Goal: Task Accomplishment & Management: Manage account settings

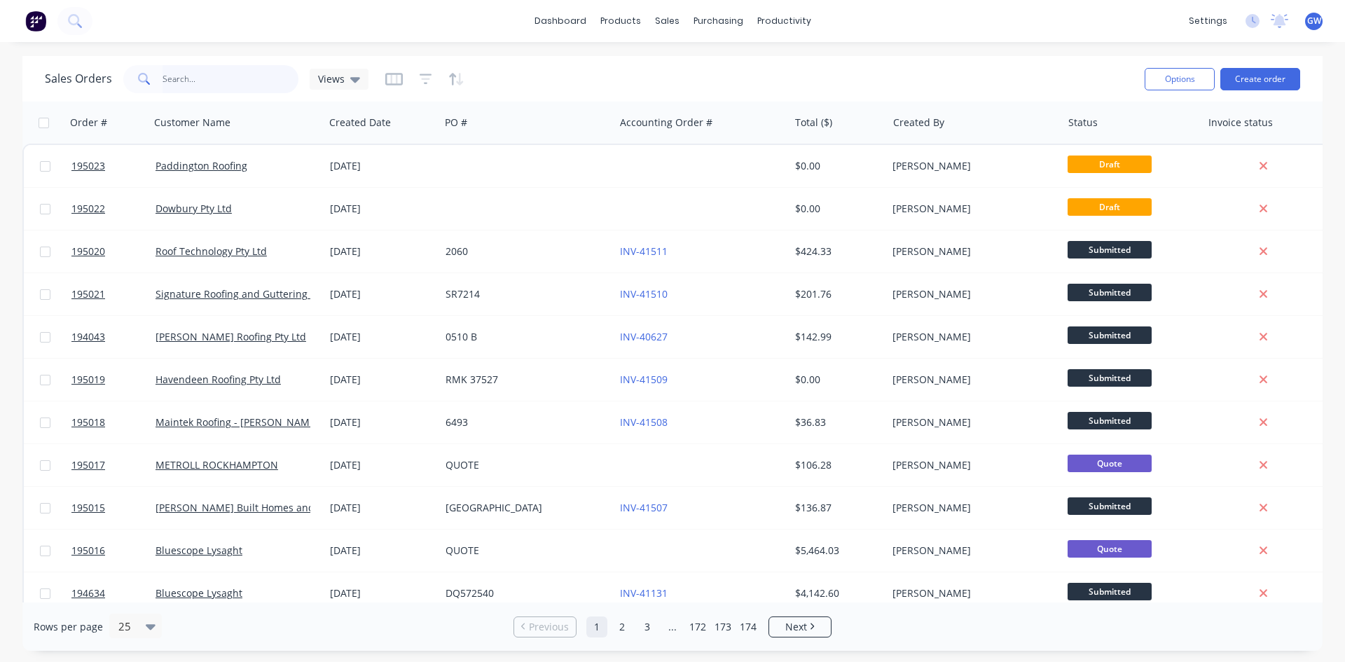
click at [235, 82] on input "text" at bounding box center [231, 79] width 137 height 28
click at [698, 91] on div "Customers" at bounding box center [715, 95] width 50 height 13
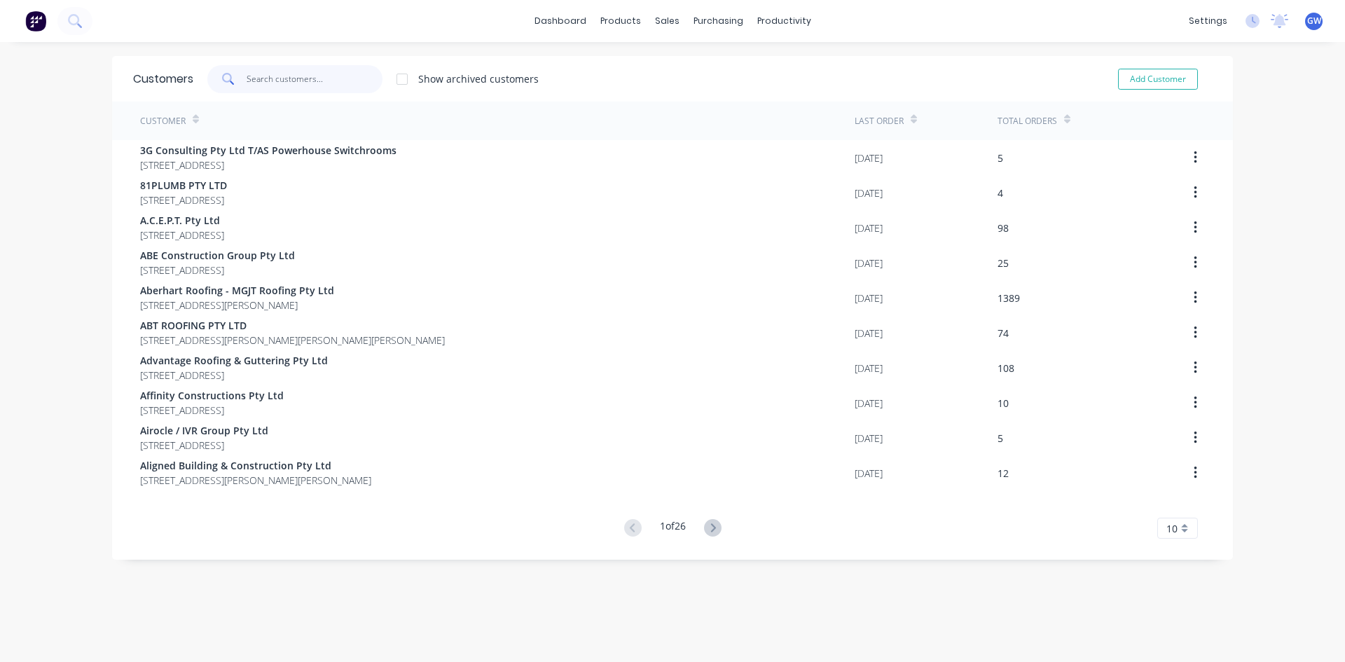
click at [261, 88] on input "text" at bounding box center [315, 79] width 137 height 28
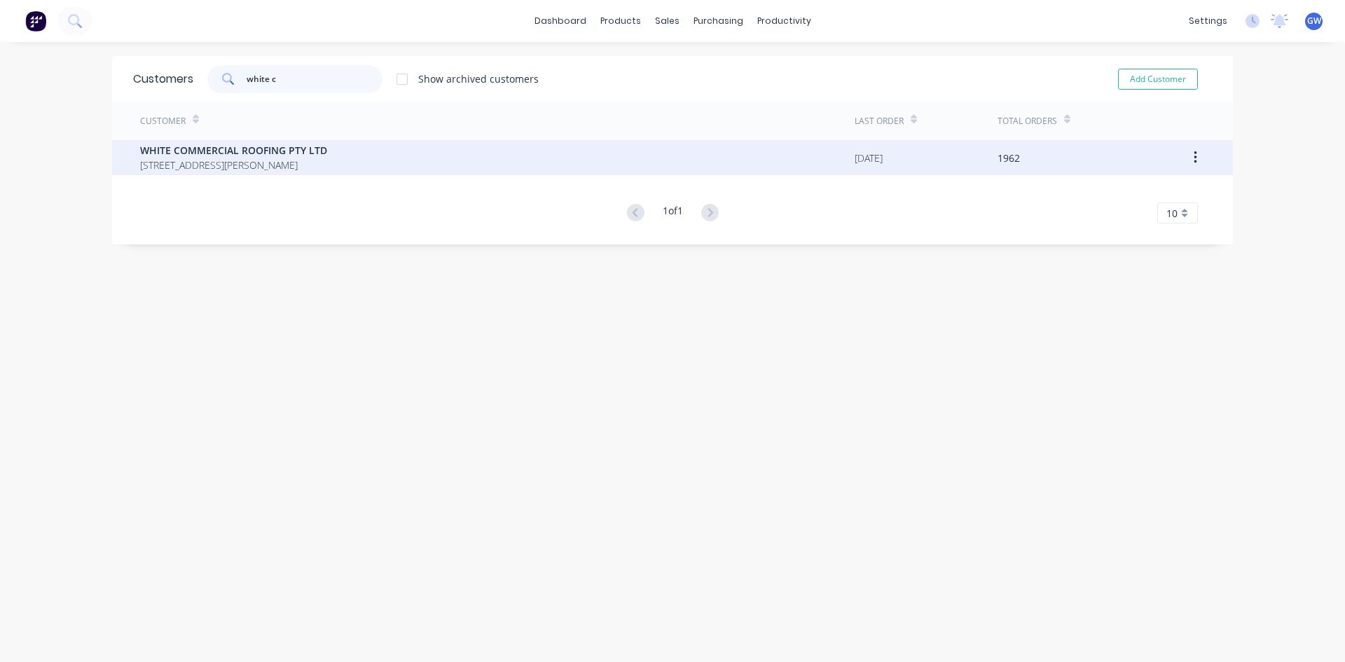
type input "white c"
click at [495, 157] on div "WHITE COMMERCIAL ROOFING PTY LTD [STREET_ADDRESS][PERSON_NAME]" at bounding box center [497, 157] width 715 height 35
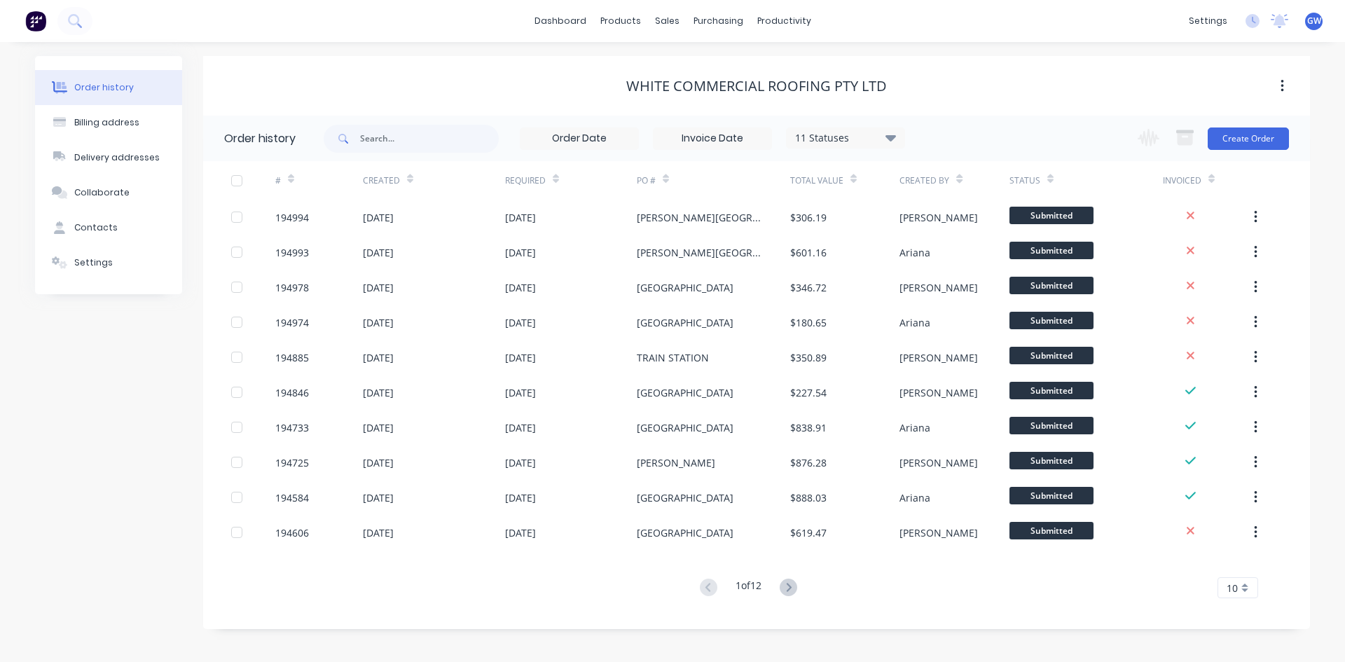
click at [710, 142] on input at bounding box center [713, 138] width 118 height 21
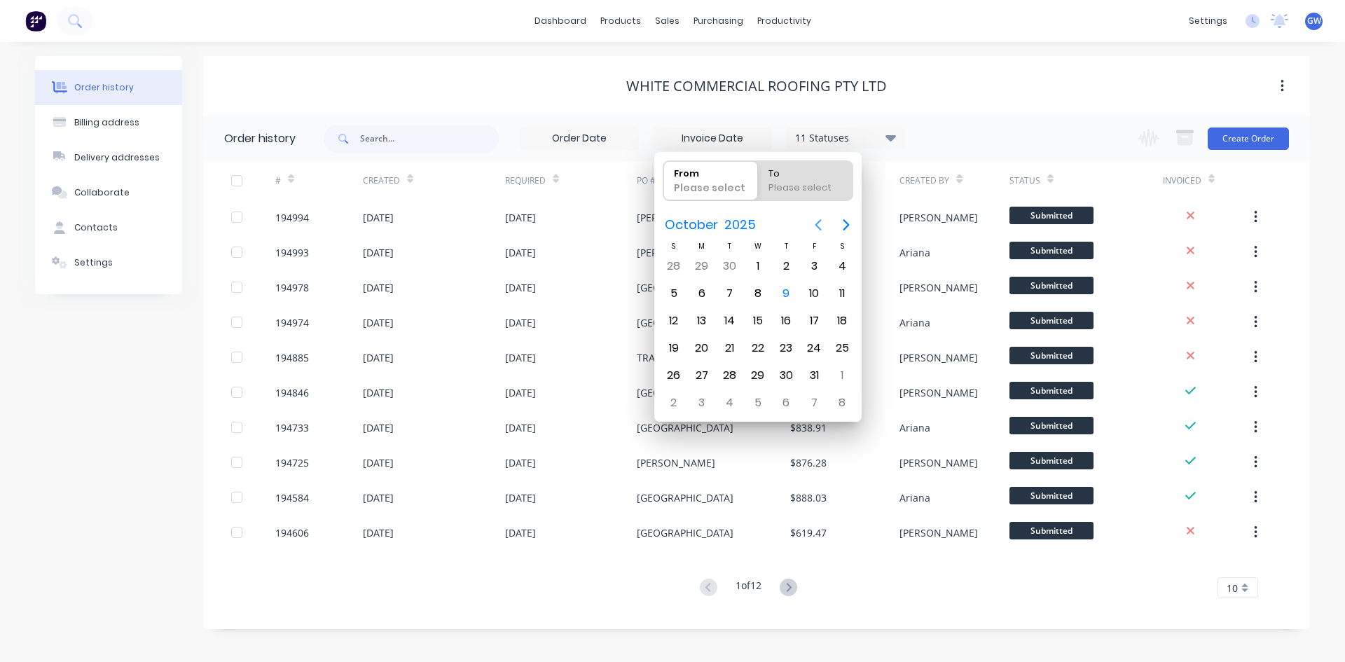
click at [814, 230] on icon "Previous page" at bounding box center [818, 224] width 17 height 17
click at [806, 267] on div "1" at bounding box center [814, 266] width 21 height 21
type input "[DATE]"
radio input "false"
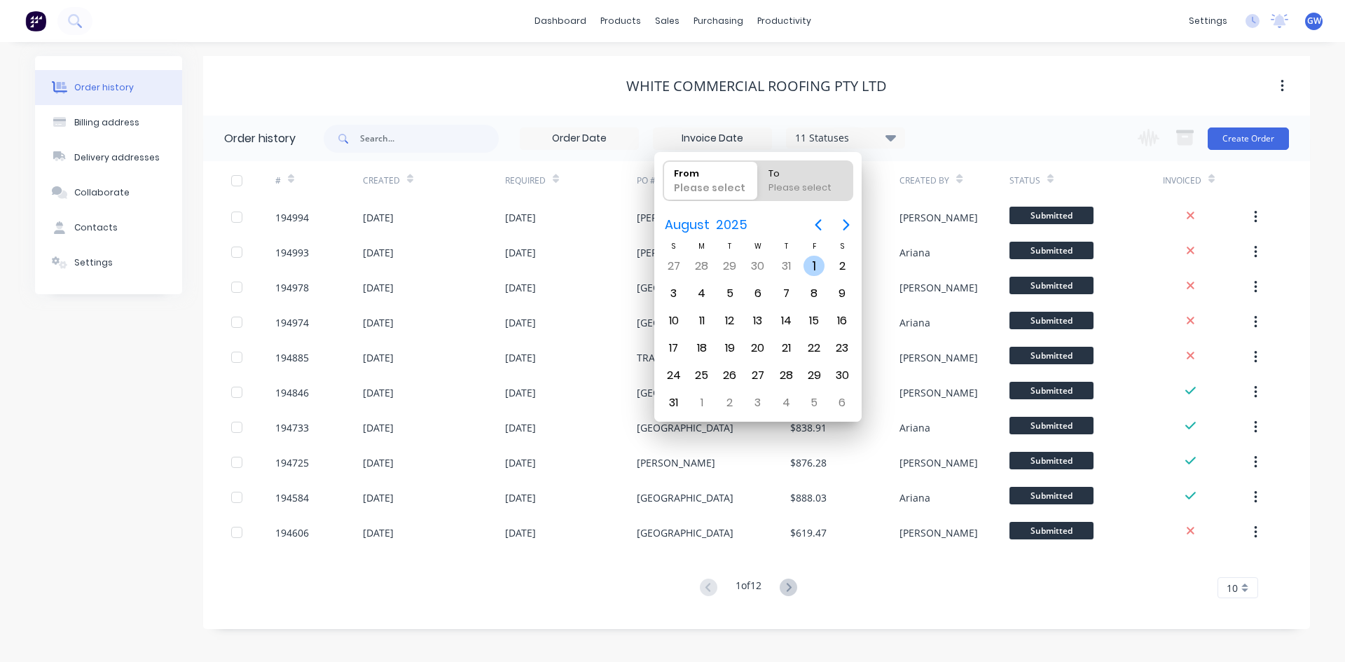
radio input "true"
click at [677, 411] on div "31" at bounding box center [673, 402] width 21 height 21
type input "[DATE] - [DATE]"
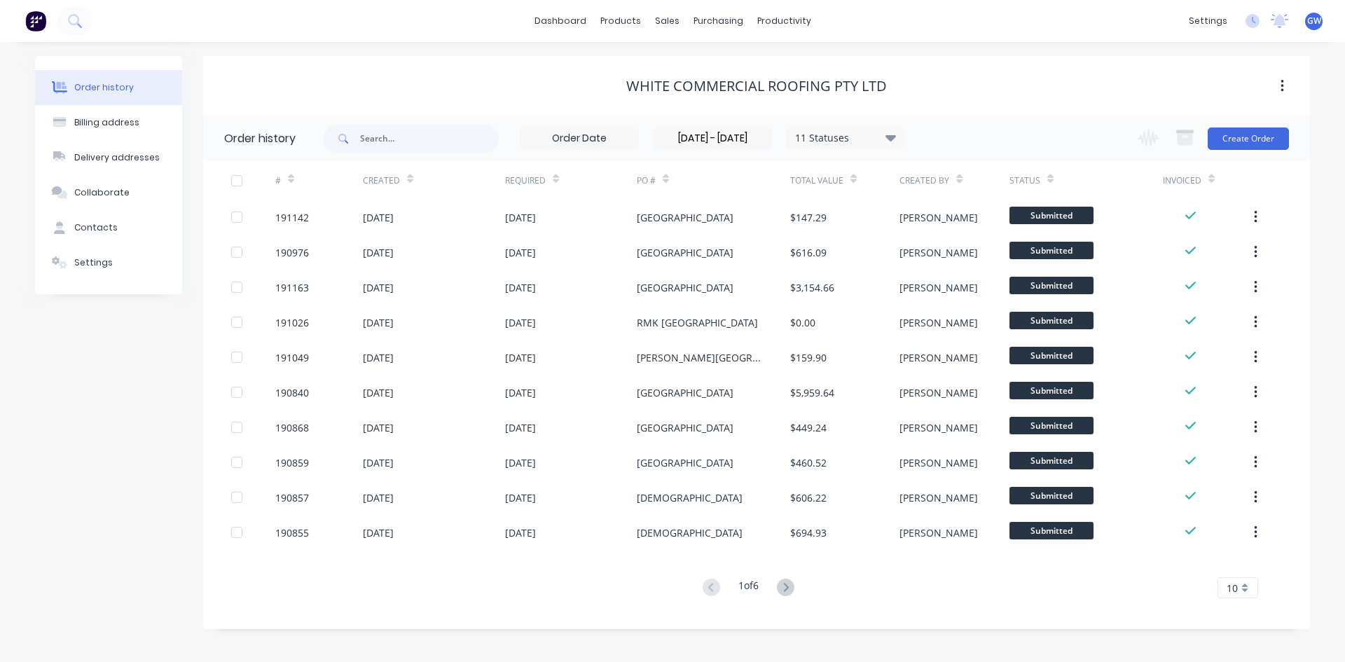
click at [1232, 589] on span "10" at bounding box center [1232, 588] width 11 height 15
click at [1235, 565] on div "35" at bounding box center [1237, 564] width 39 height 25
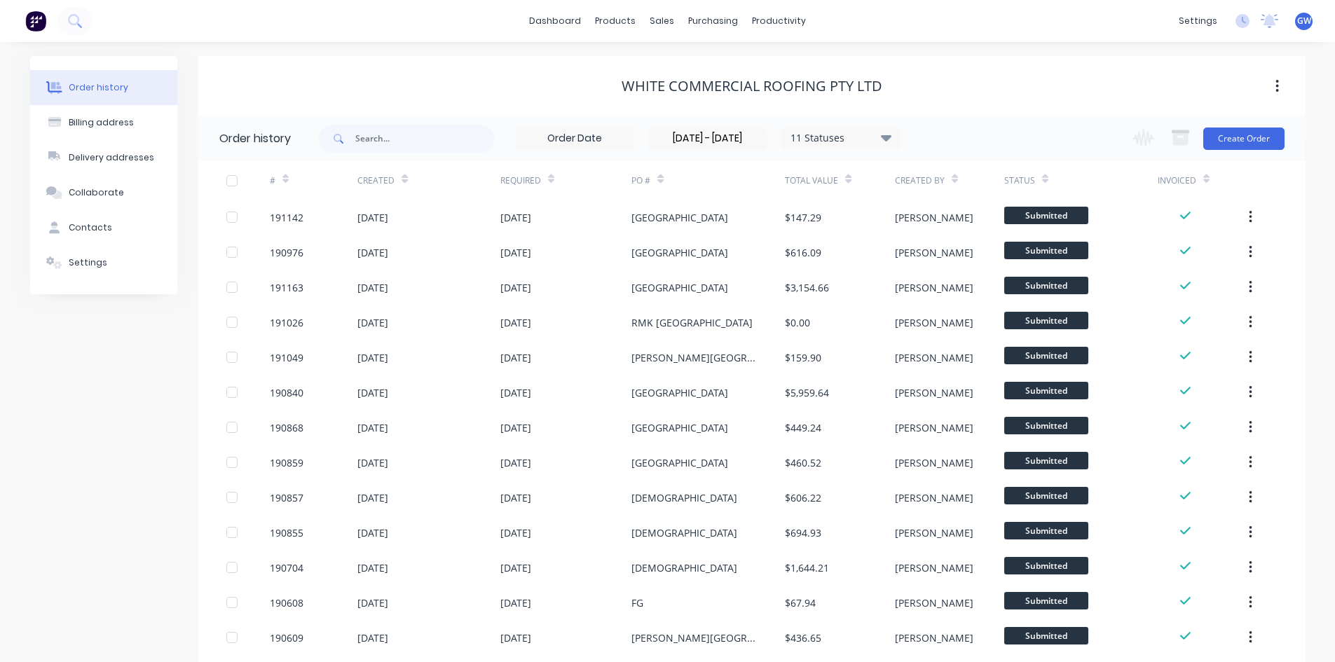
click at [232, 172] on div at bounding box center [232, 181] width 28 height 28
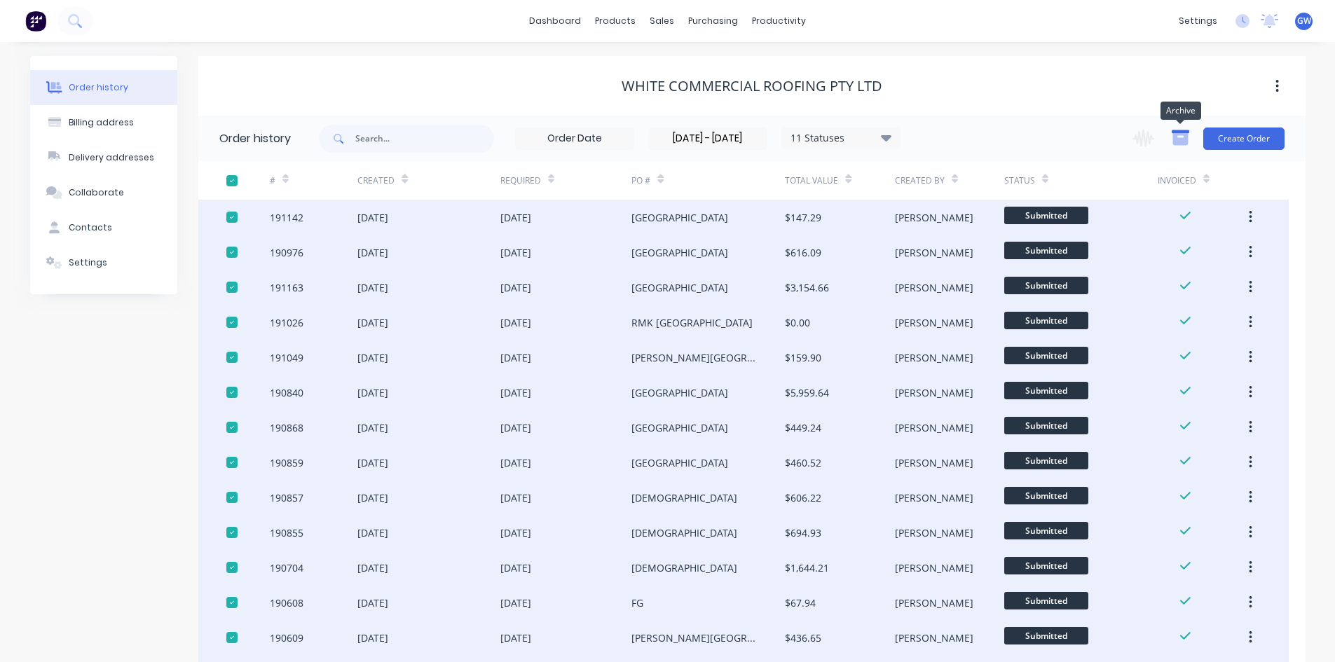
drag, startPoint x: 1191, startPoint y: 141, endPoint x: 1183, endPoint y: 137, distance: 9.1
click at [1189, 140] on button "button" at bounding box center [1180, 138] width 34 height 27
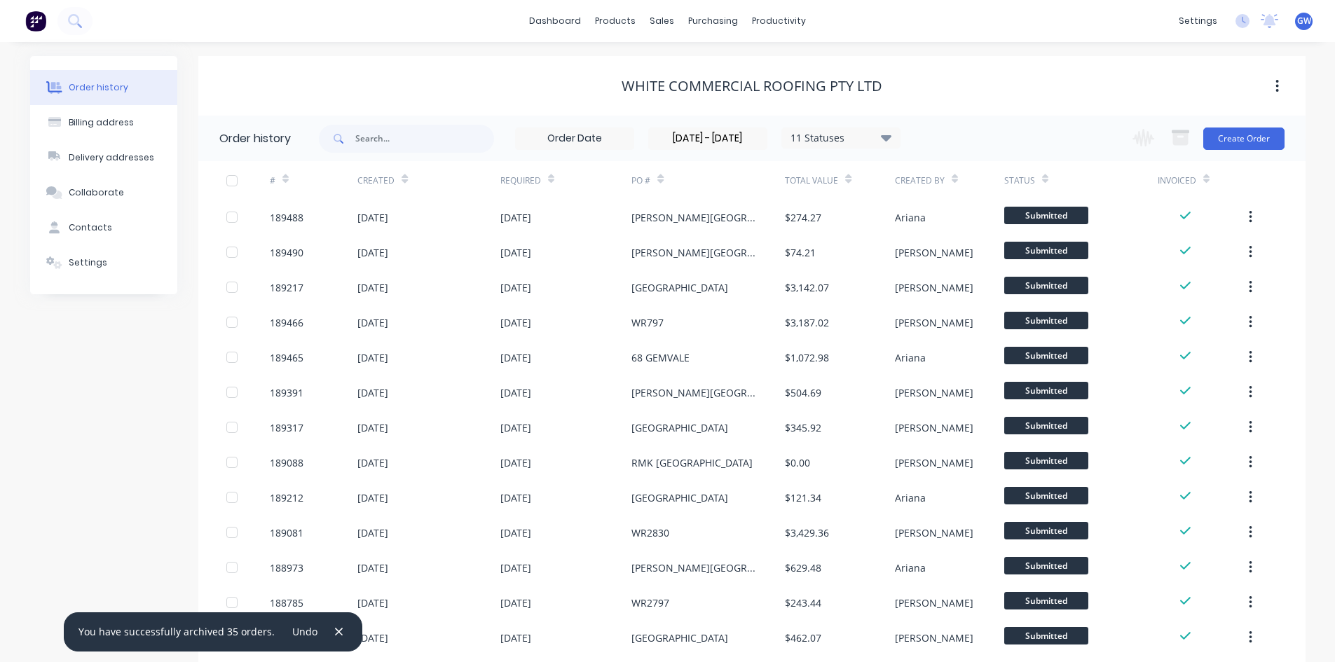
click at [232, 179] on div at bounding box center [232, 181] width 28 height 28
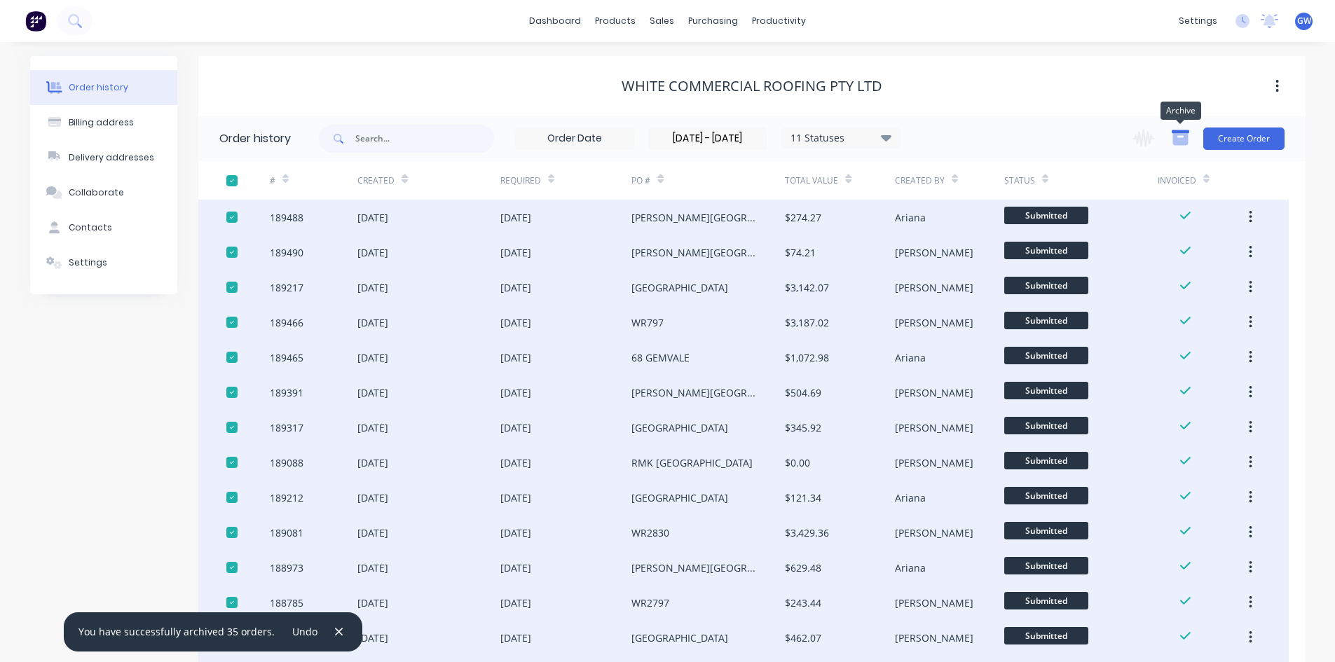
click at [1176, 144] on icon "button" at bounding box center [1179, 139] width 15 height 12
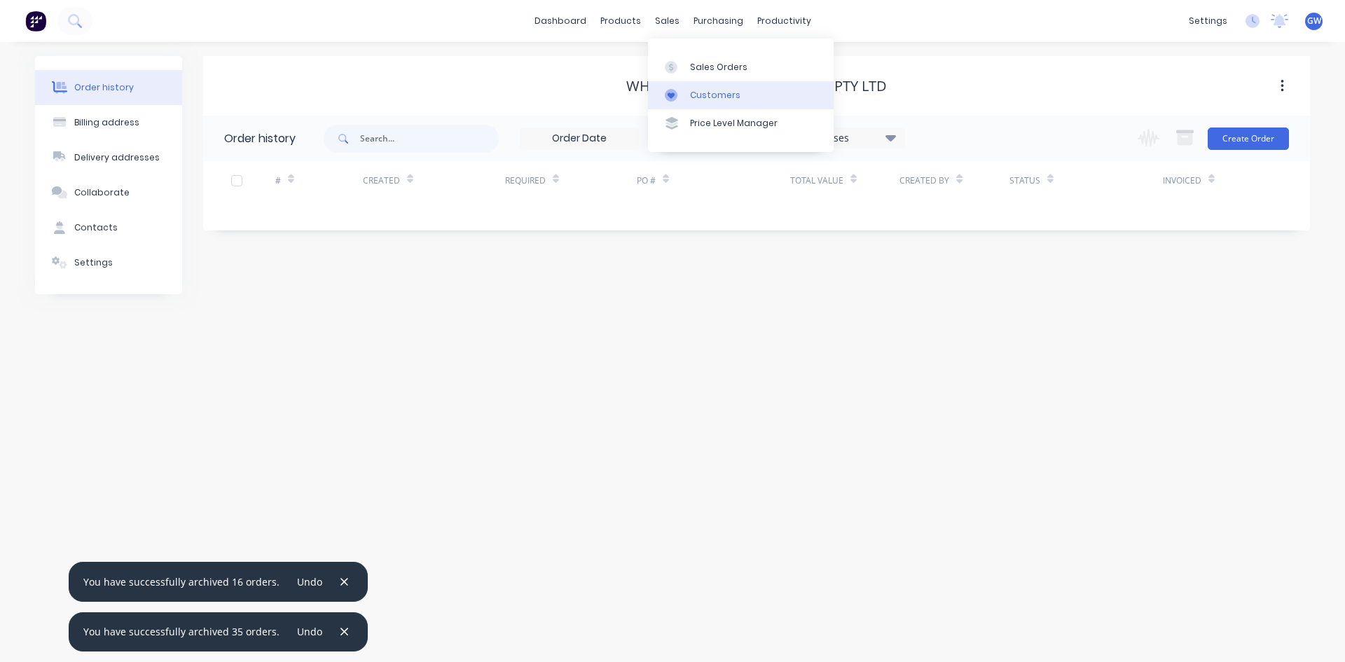
click at [714, 95] on div "Customers" at bounding box center [715, 95] width 50 height 13
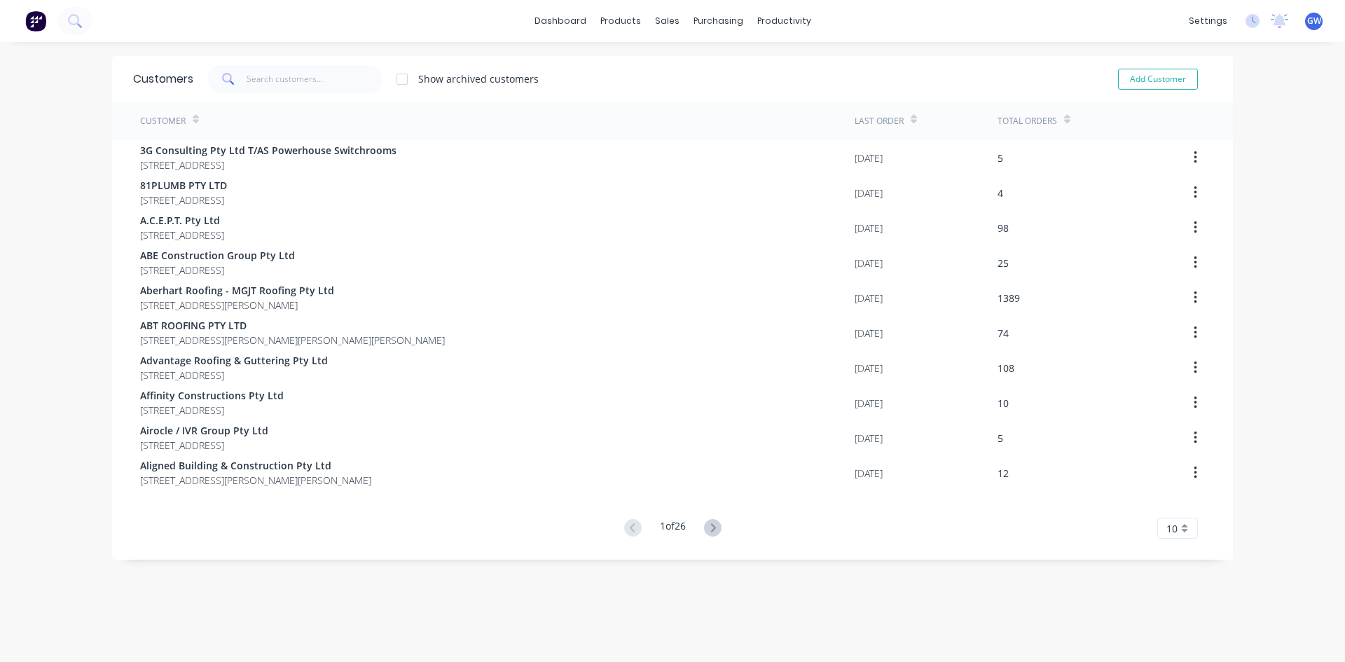
click at [275, 95] on div "Customers Show archived customers Add Customer" at bounding box center [672, 79] width 1121 height 46
click at [307, 95] on div "Customers Show archived customers Add Customer" at bounding box center [672, 79] width 1121 height 46
click at [247, 80] on input "text" at bounding box center [315, 79] width 137 height 28
click at [277, 92] on input "text" at bounding box center [315, 79] width 137 height 28
click at [281, 85] on input "text" at bounding box center [315, 79] width 137 height 28
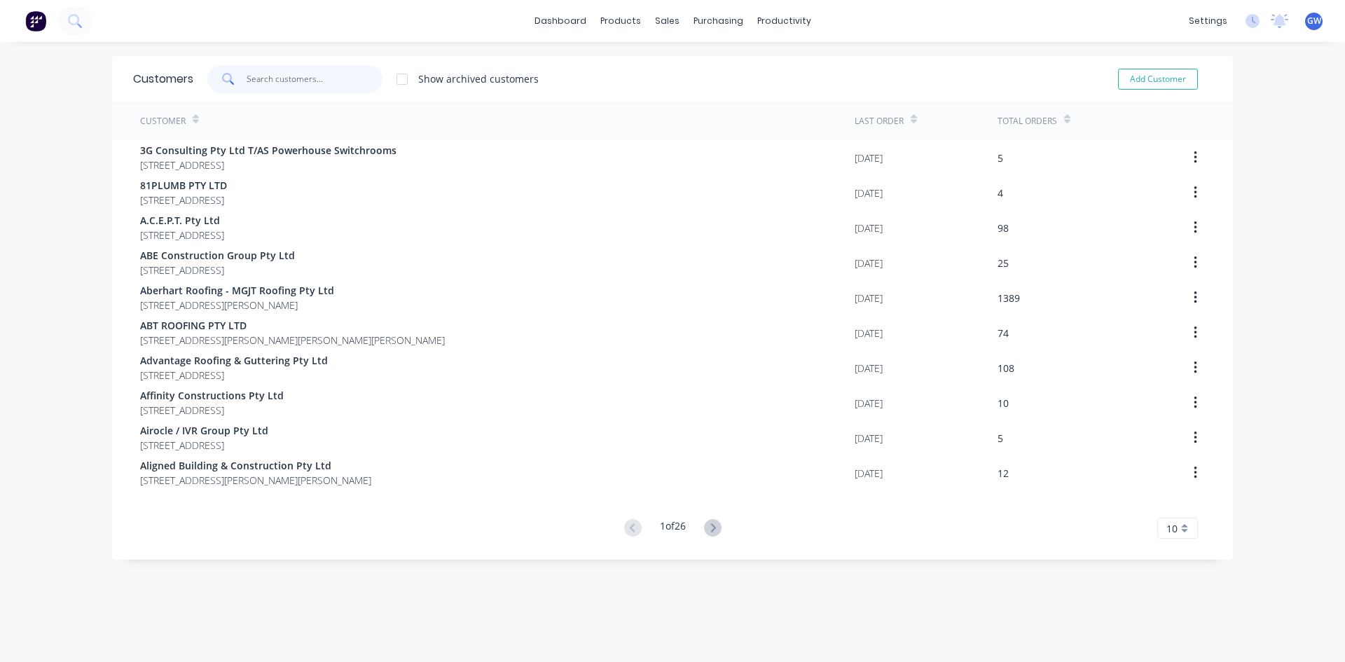
click at [319, 79] on input "text" at bounding box center [315, 79] width 137 height 28
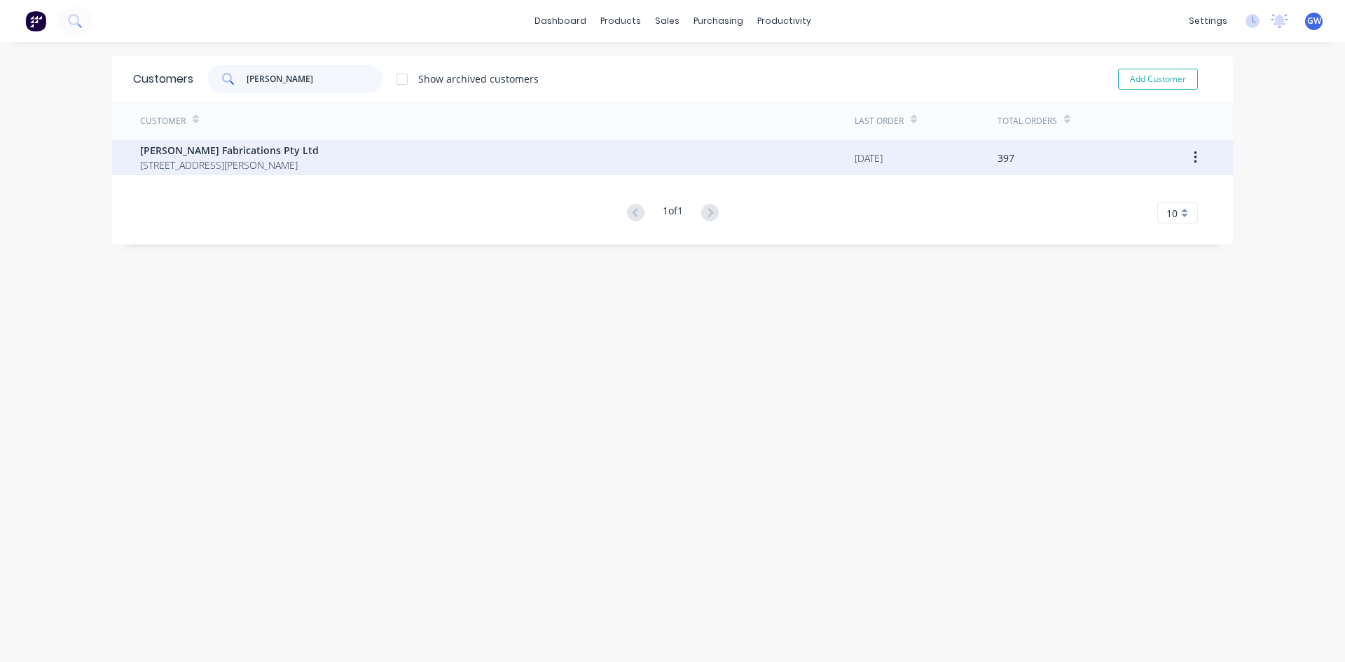
type input "[PERSON_NAME]"
click at [535, 152] on div "[PERSON_NAME] Fabrications Pty Ltd [STREET_ADDRESS][PERSON_NAME]" at bounding box center [497, 157] width 715 height 35
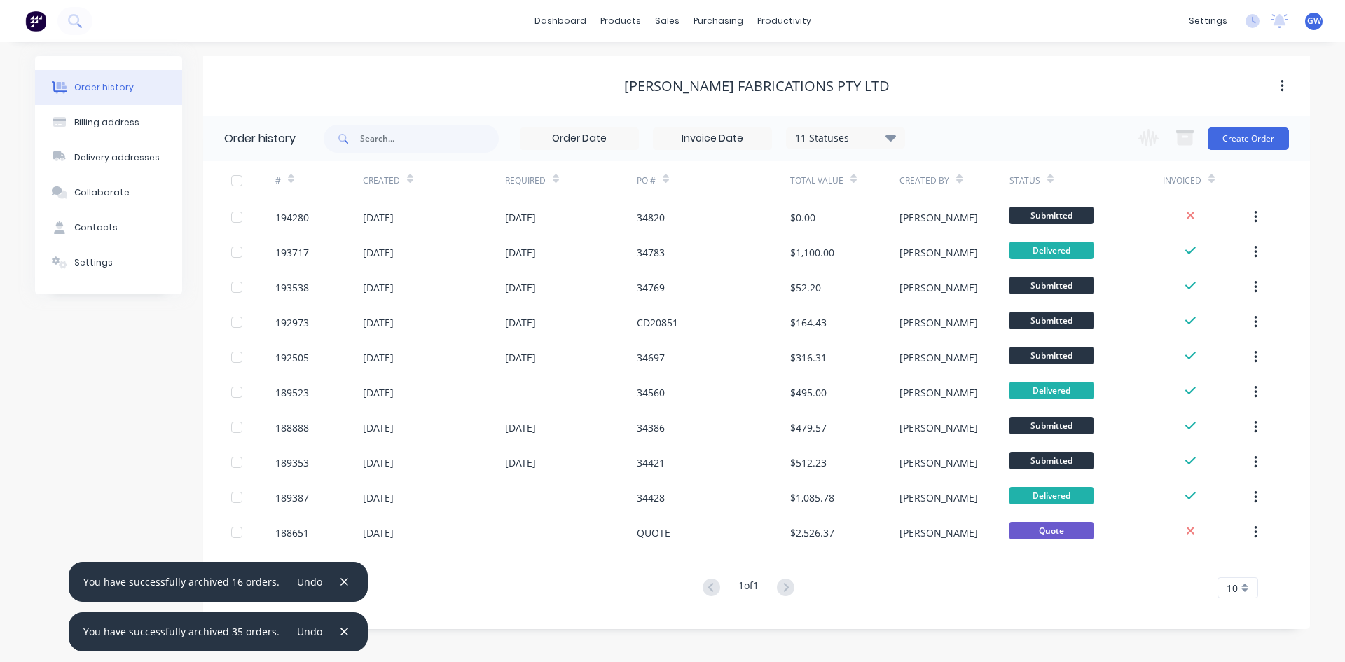
click at [727, 151] on div "11 Statuses Invoice Status Invoiced Not Invoiced Partial Order Status All Archi…" at bounding box center [615, 139] width 582 height 46
click at [725, 141] on input at bounding box center [713, 138] width 118 height 21
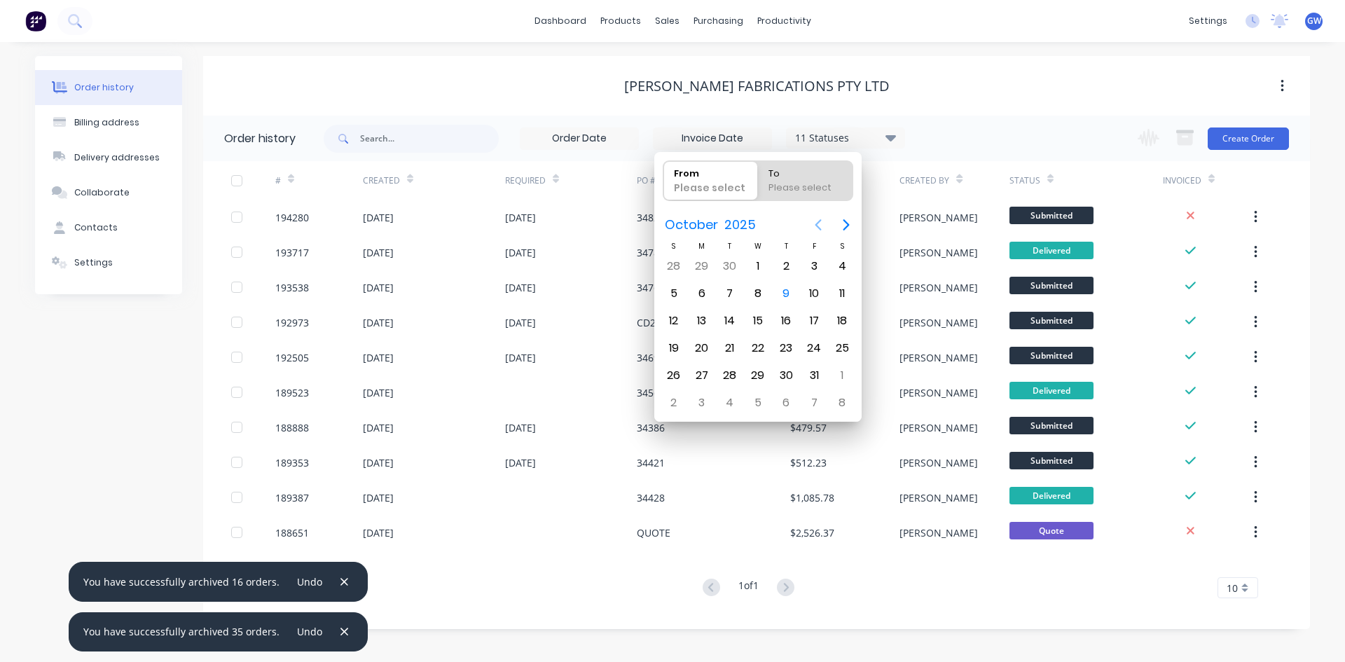
click at [813, 230] on icon "Previous page" at bounding box center [818, 224] width 17 height 17
click at [811, 266] on div "1" at bounding box center [814, 266] width 21 height 21
type input "[DATE]"
radio input "false"
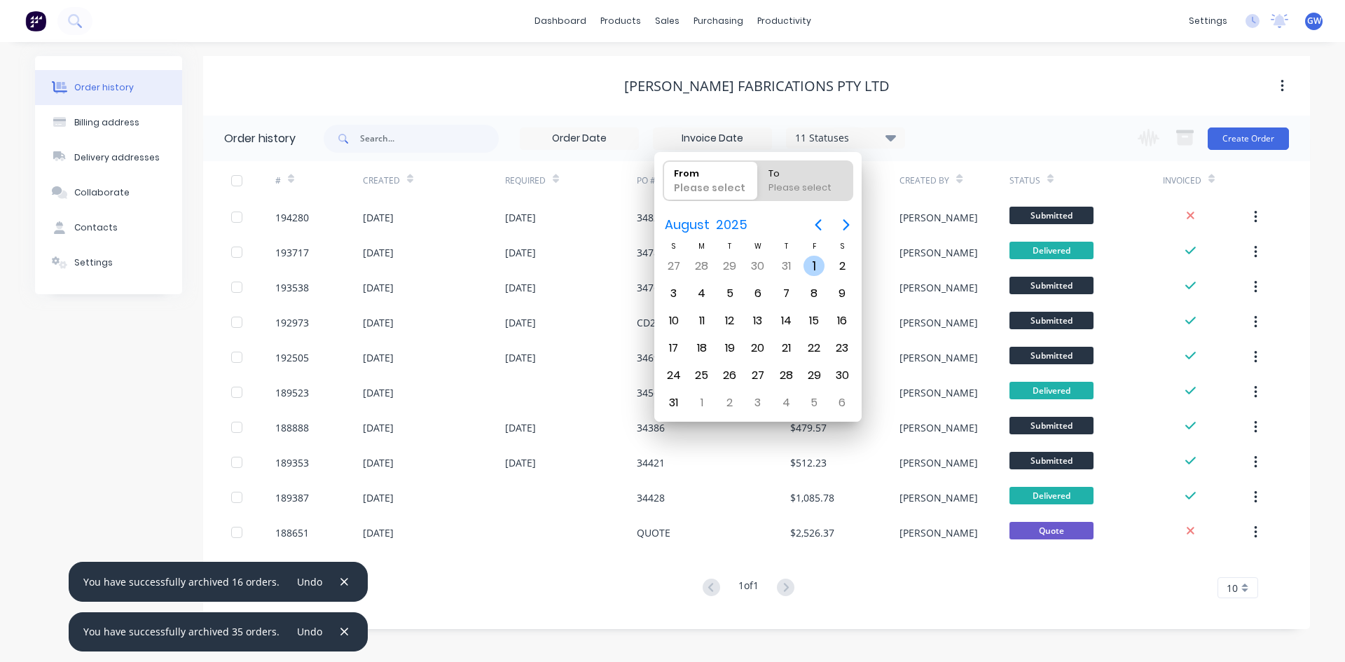
radio input "true"
click at [686, 396] on div "31" at bounding box center [673, 403] width 28 height 27
type input "[DATE] - [DATE]"
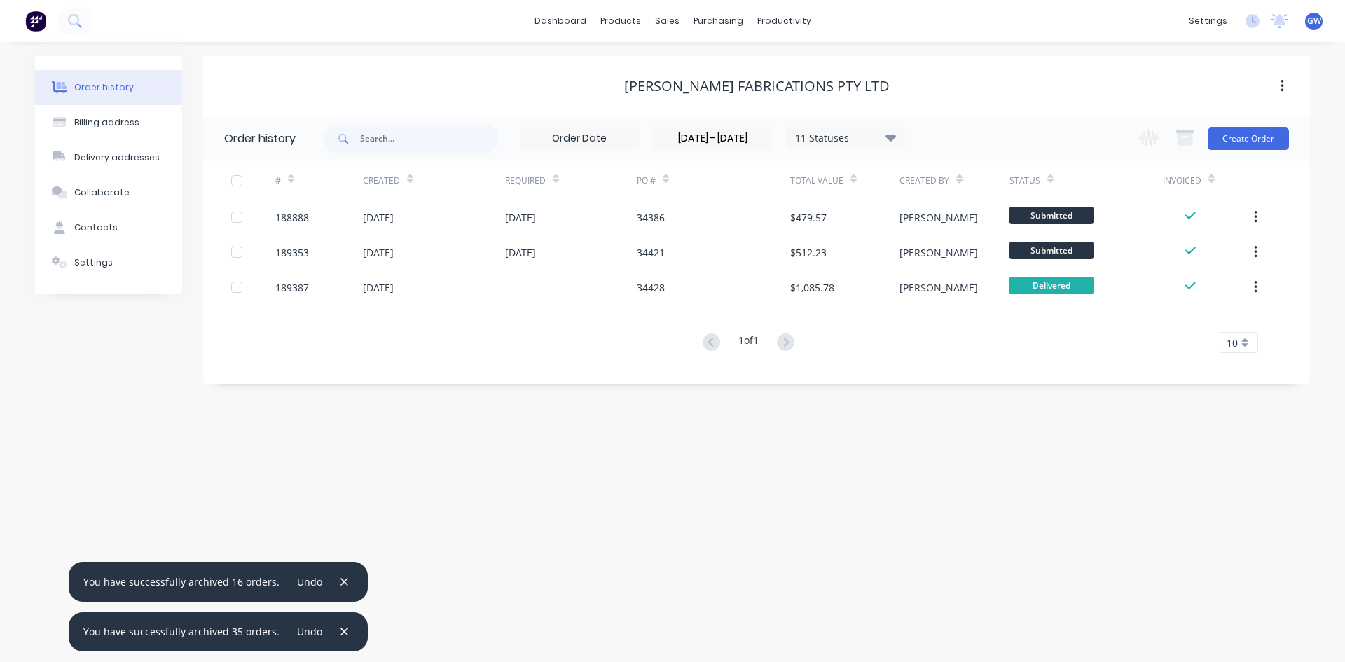
click at [238, 184] on div at bounding box center [237, 181] width 28 height 28
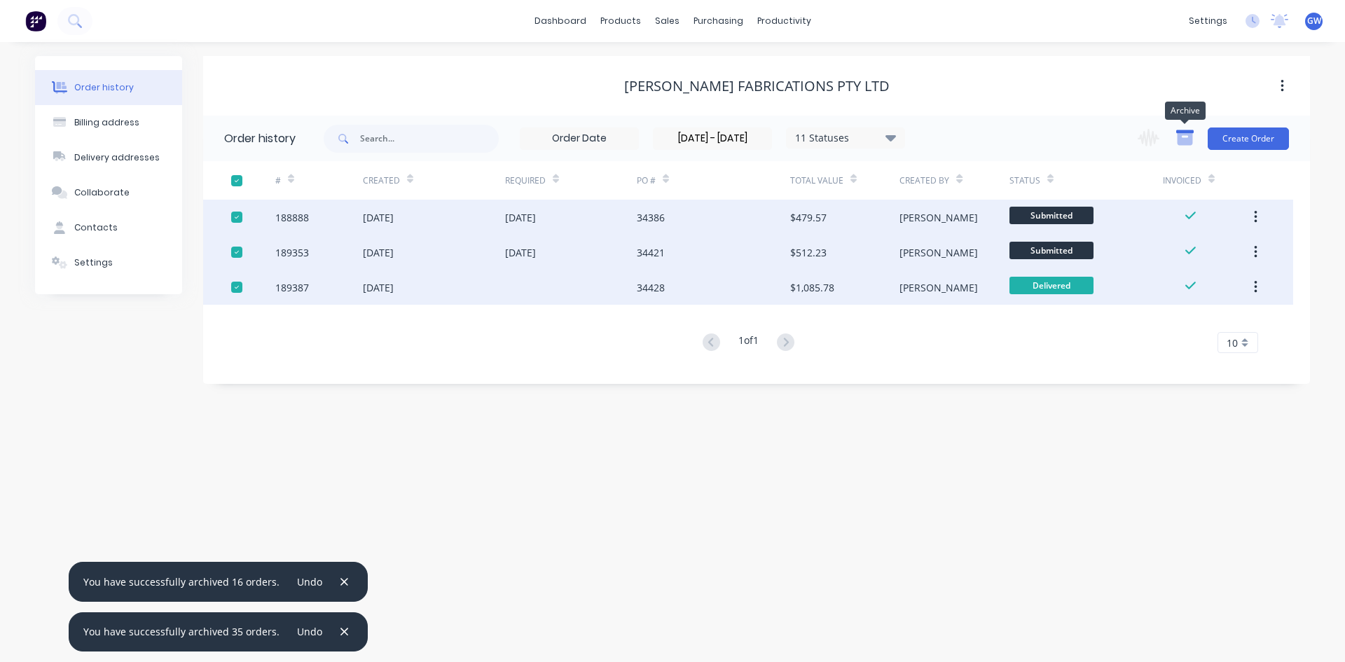
click at [1189, 135] on icon "button" at bounding box center [1185, 139] width 15 height 12
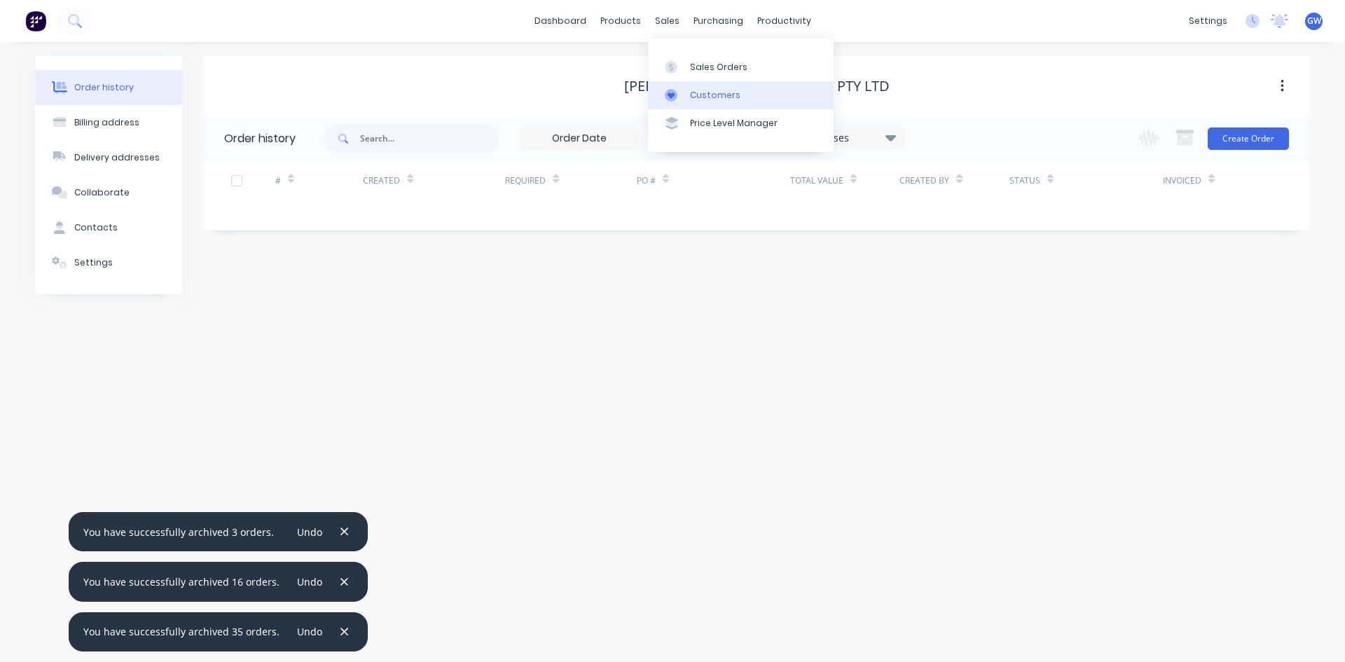
click at [703, 89] on div "Customers" at bounding box center [715, 95] width 50 height 13
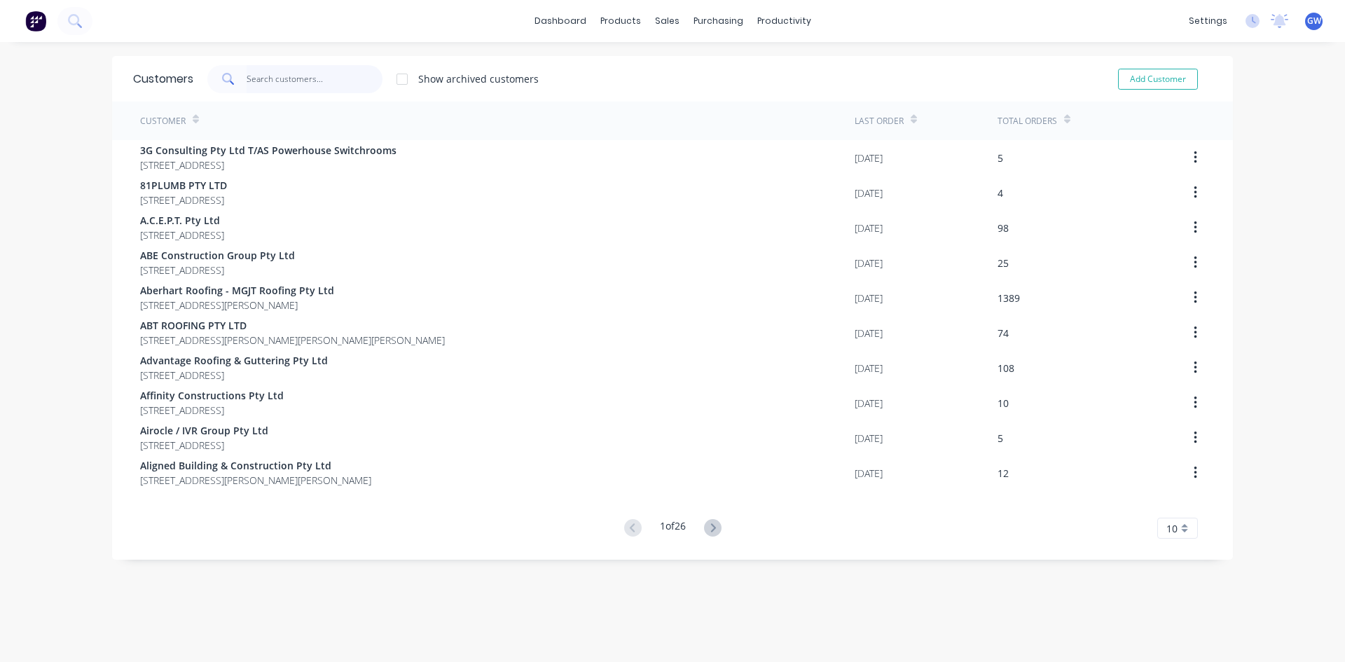
click at [312, 71] on input "text" at bounding box center [315, 79] width 137 height 28
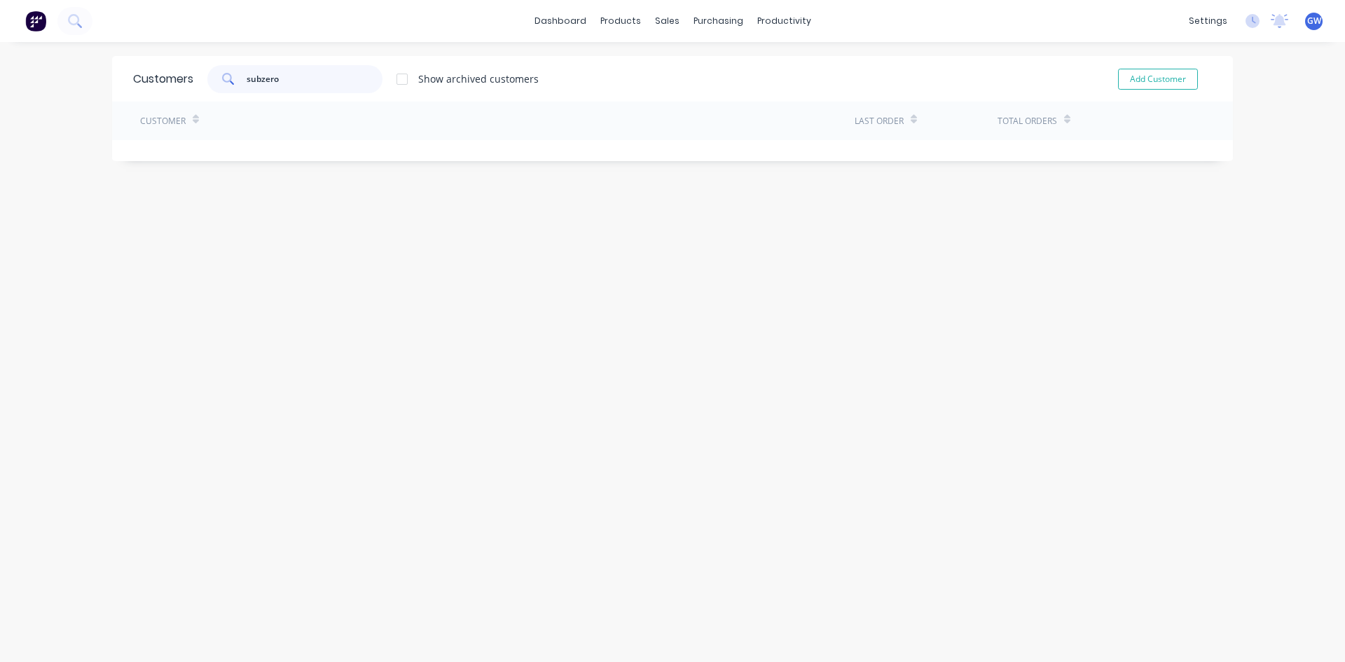
type input "subzero"
click at [399, 88] on div at bounding box center [402, 79] width 28 height 28
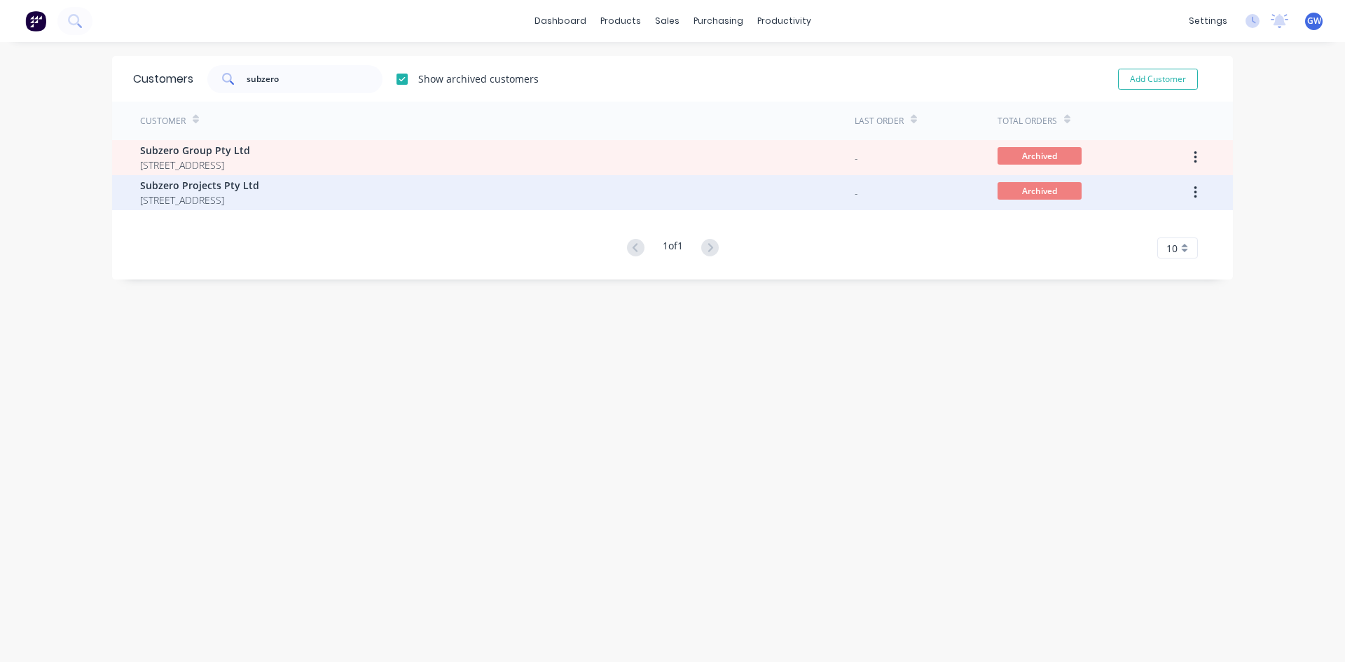
click at [259, 187] on span "Subzero Projects Pty Ltd" at bounding box center [199, 185] width 119 height 15
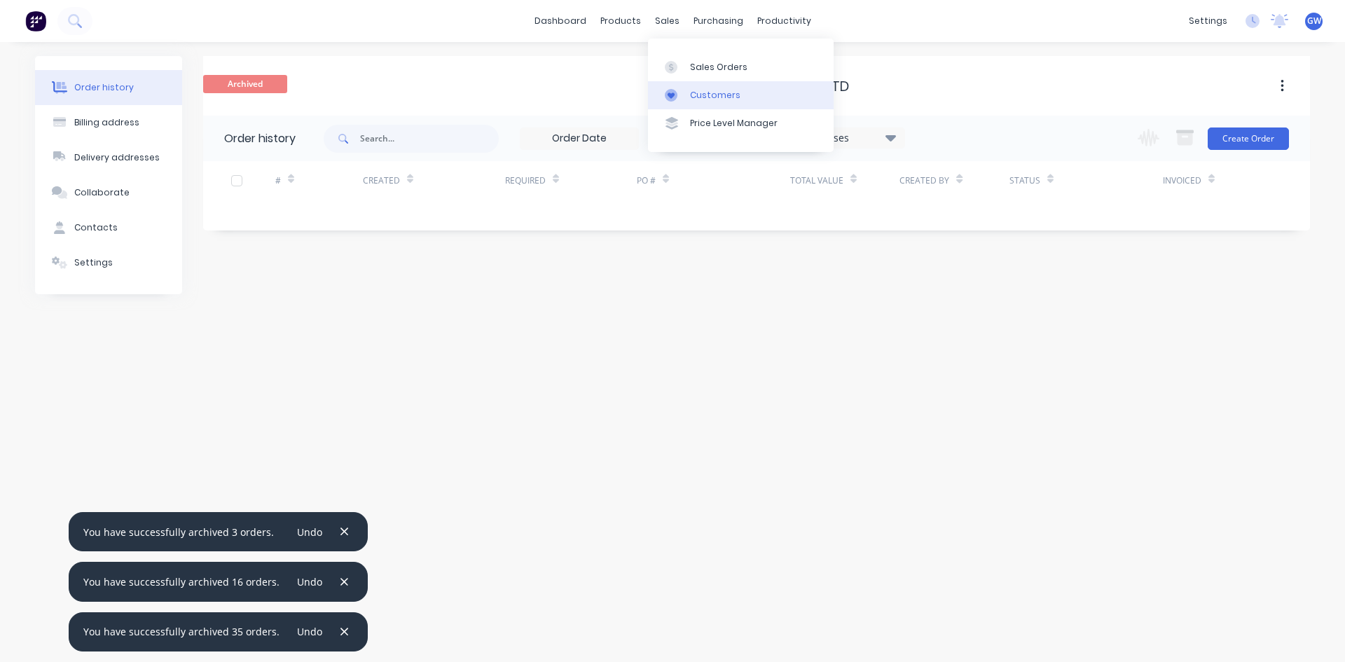
click at [687, 97] on link "Customers" at bounding box center [741, 95] width 186 height 28
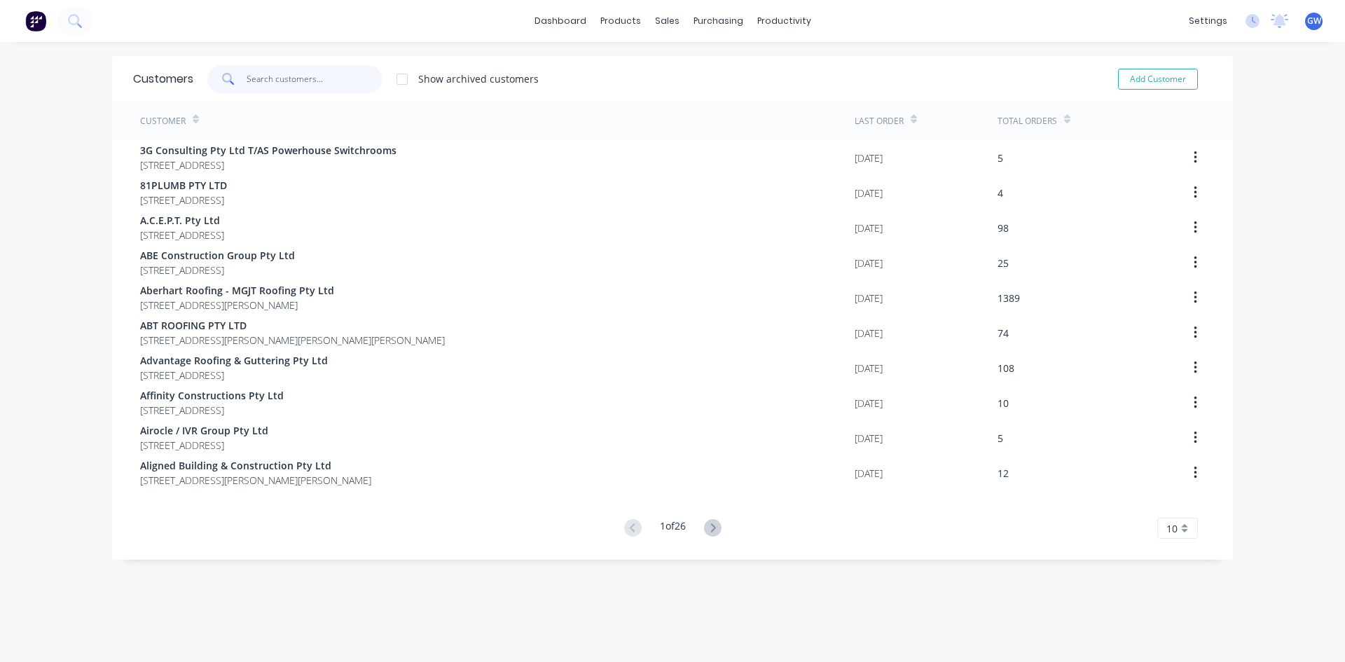
click at [319, 89] on input "text" at bounding box center [315, 79] width 137 height 28
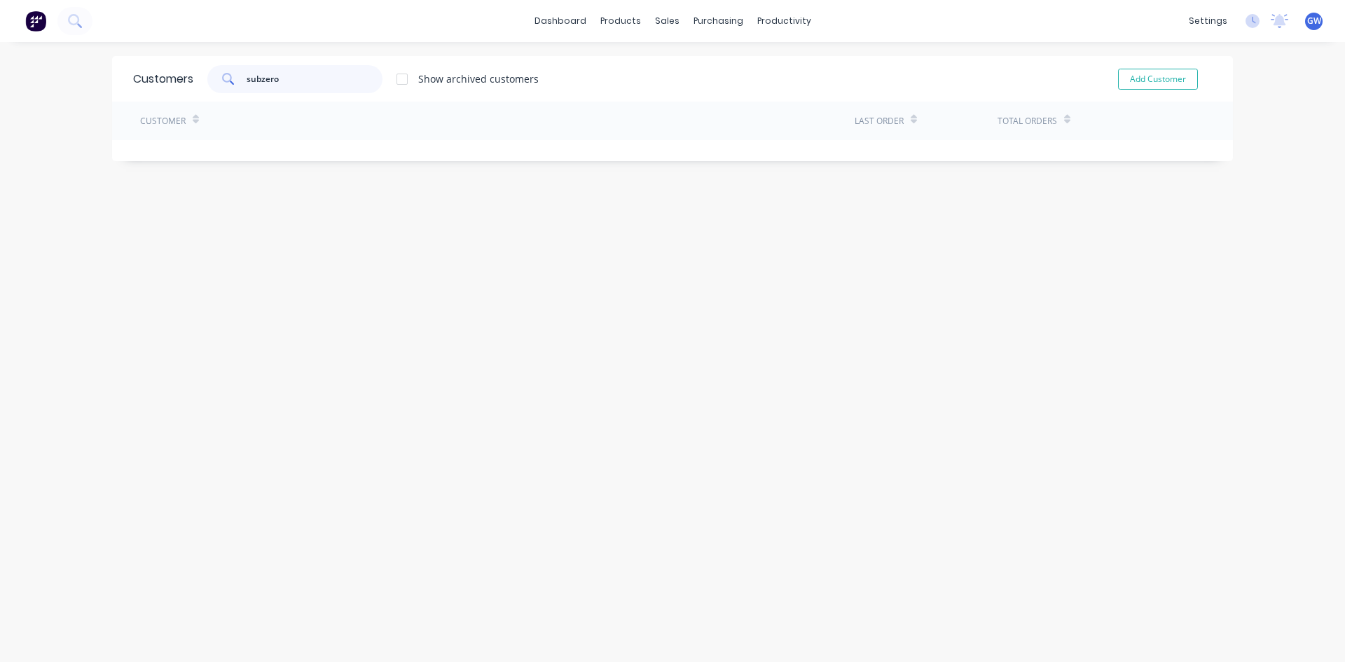
type input "subzero"
click at [407, 84] on div at bounding box center [402, 79] width 28 height 28
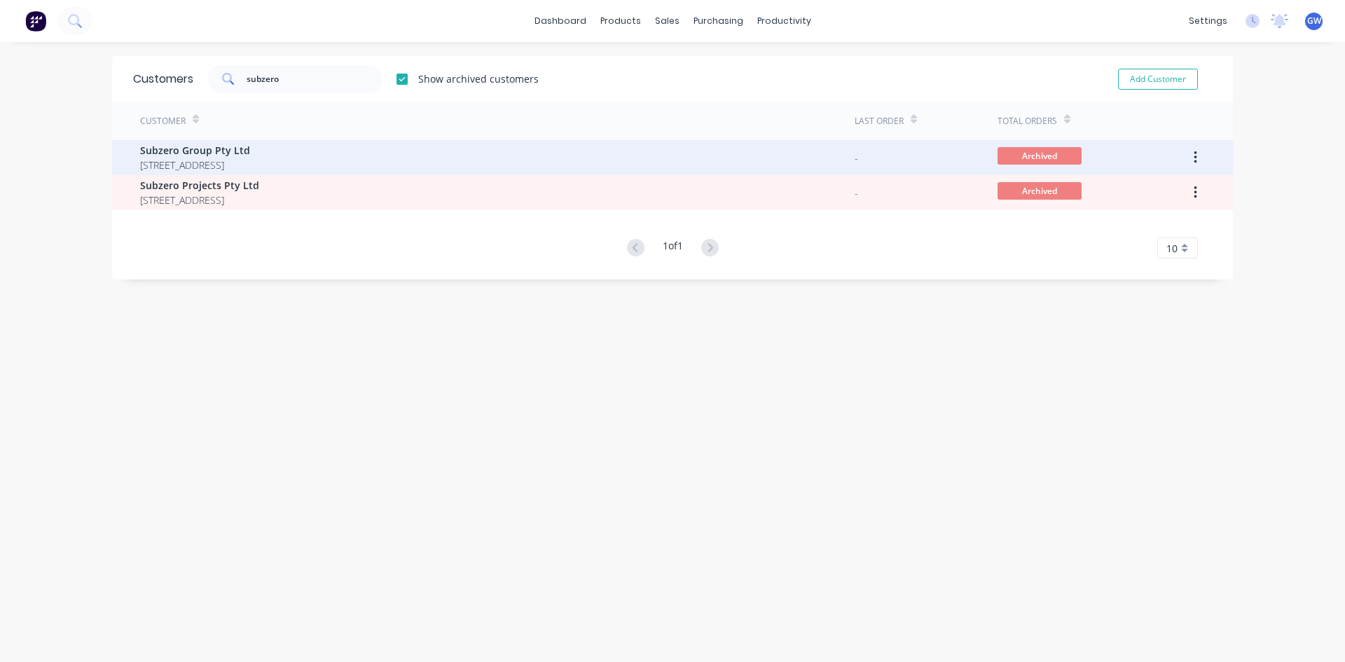
click at [250, 158] on span "[STREET_ADDRESS]" at bounding box center [195, 165] width 110 height 15
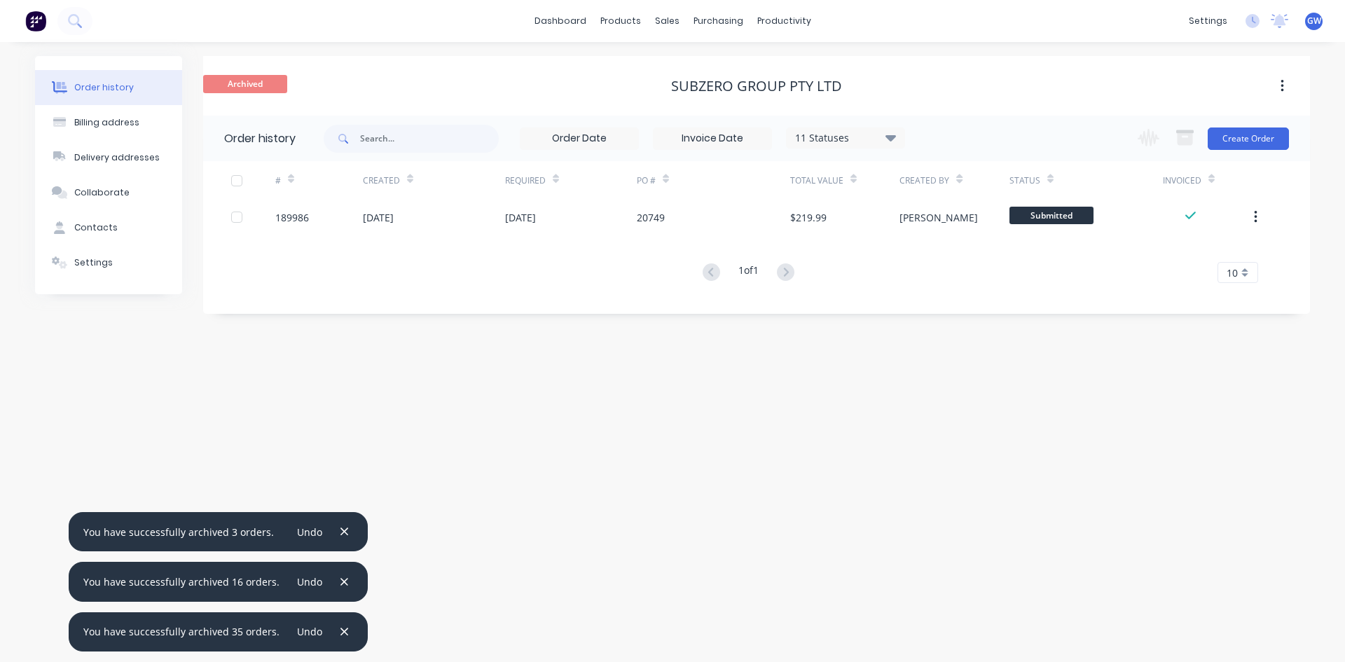
click at [236, 180] on div at bounding box center [237, 181] width 28 height 28
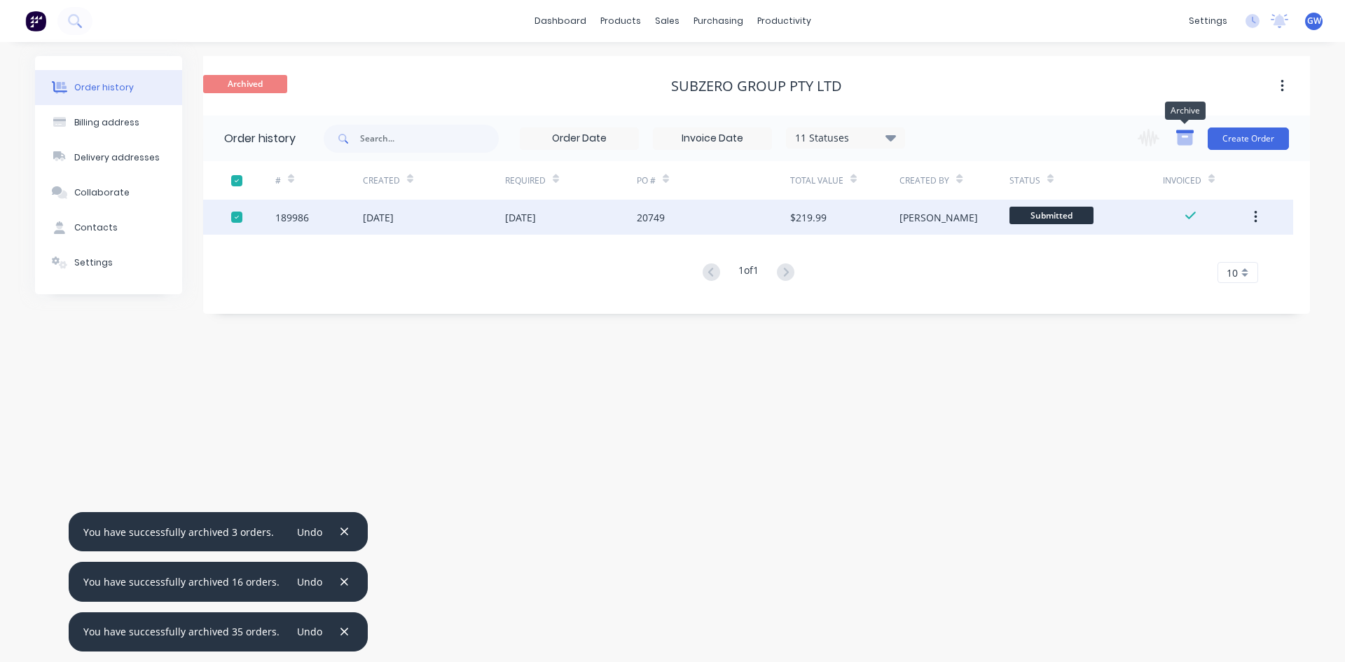
click at [1189, 137] on icon "button" at bounding box center [1185, 138] width 18 height 18
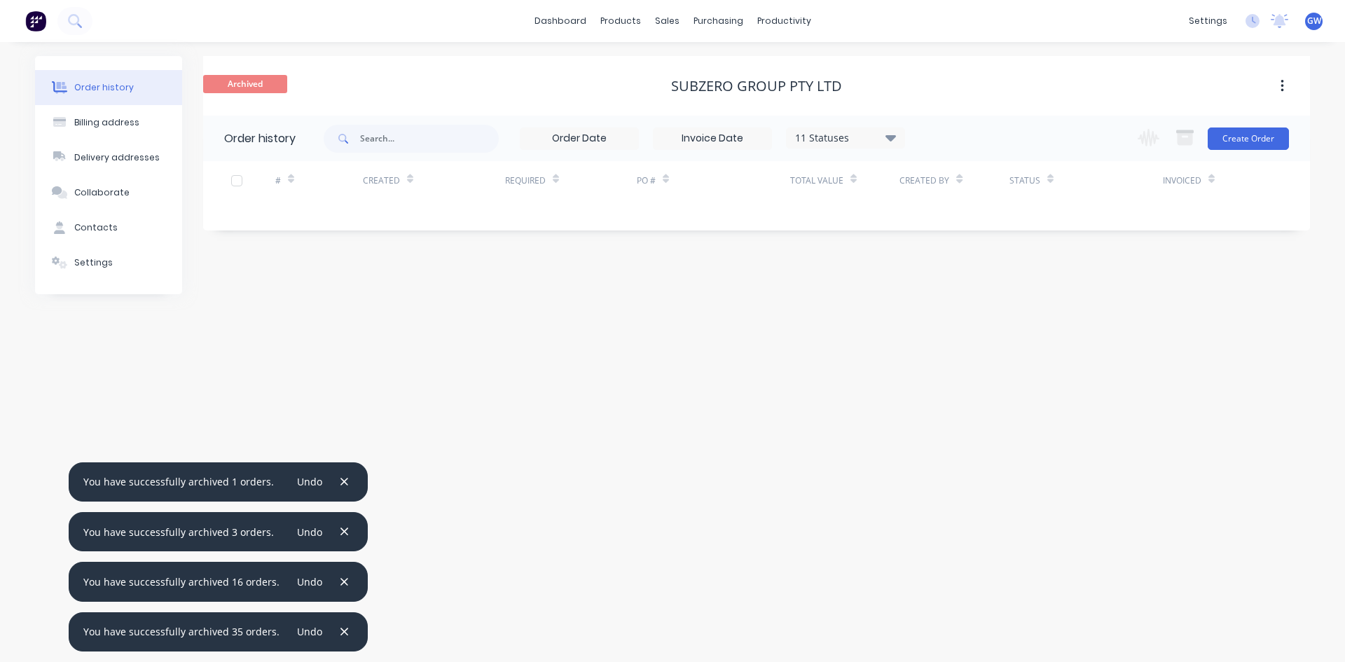
click at [1291, 81] on button "button" at bounding box center [1282, 86] width 33 height 25
click at [1272, 114] on div "Unarchive" at bounding box center [1232, 123] width 108 height 20
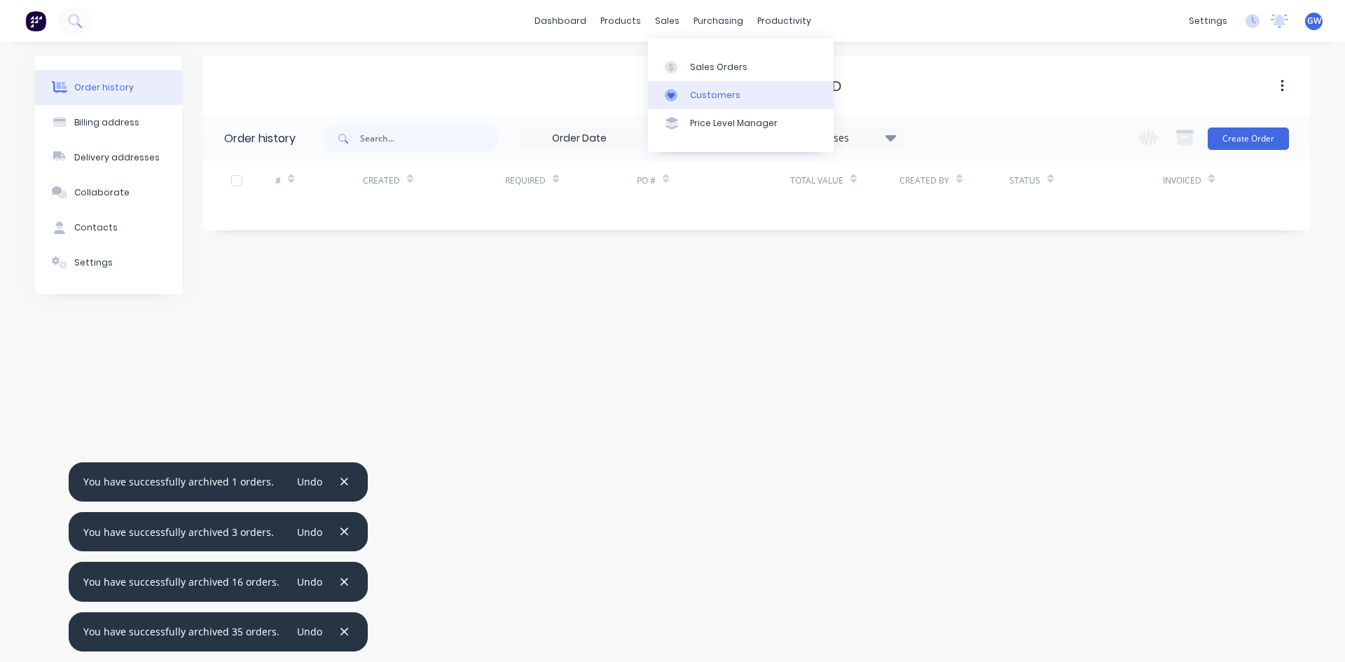
click at [696, 95] on div "Customers" at bounding box center [715, 95] width 50 height 13
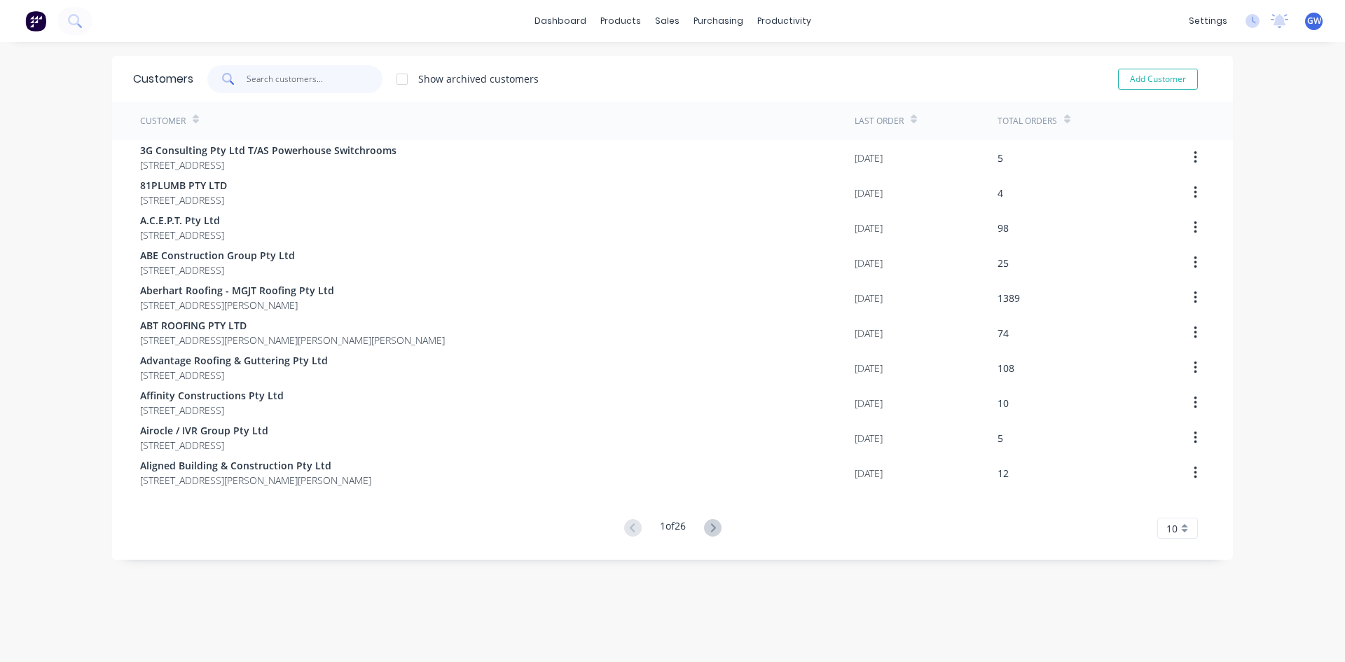
click at [352, 78] on input "text" at bounding box center [315, 79] width 137 height 28
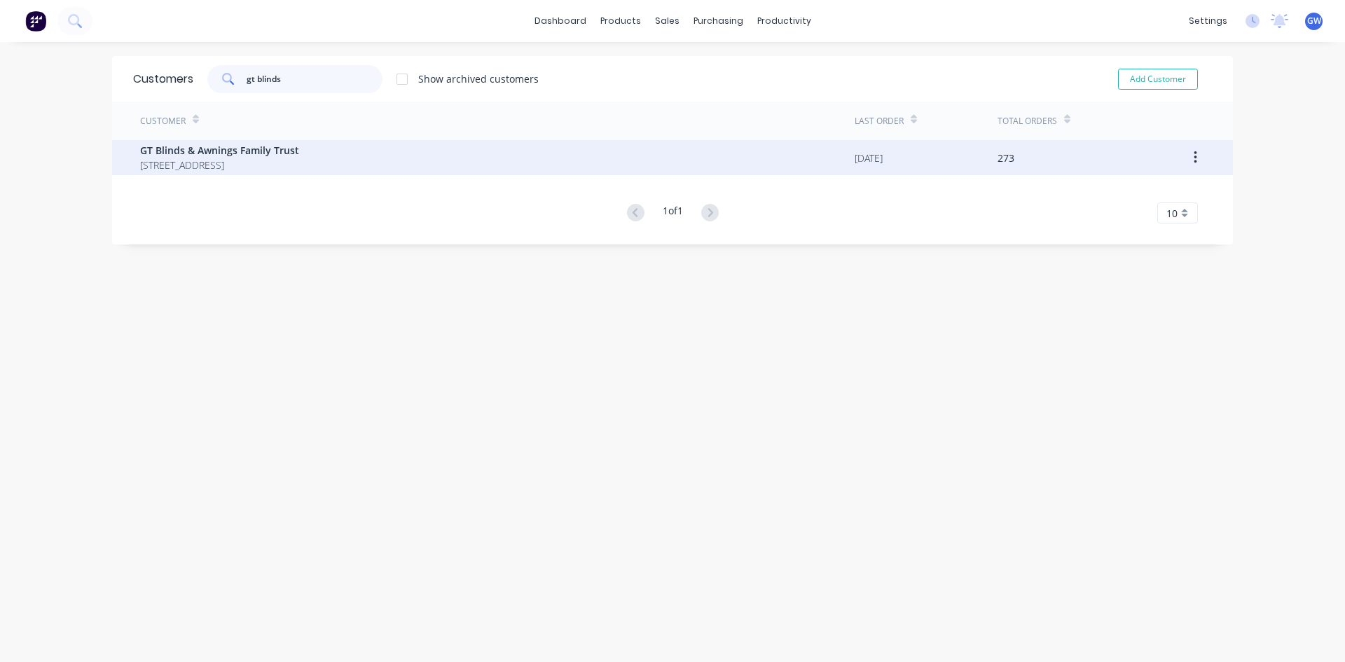
type input "gt blinds"
click at [624, 161] on div "GT Blinds & Awnings Family Trust [STREET_ADDRESS]" at bounding box center [497, 157] width 715 height 35
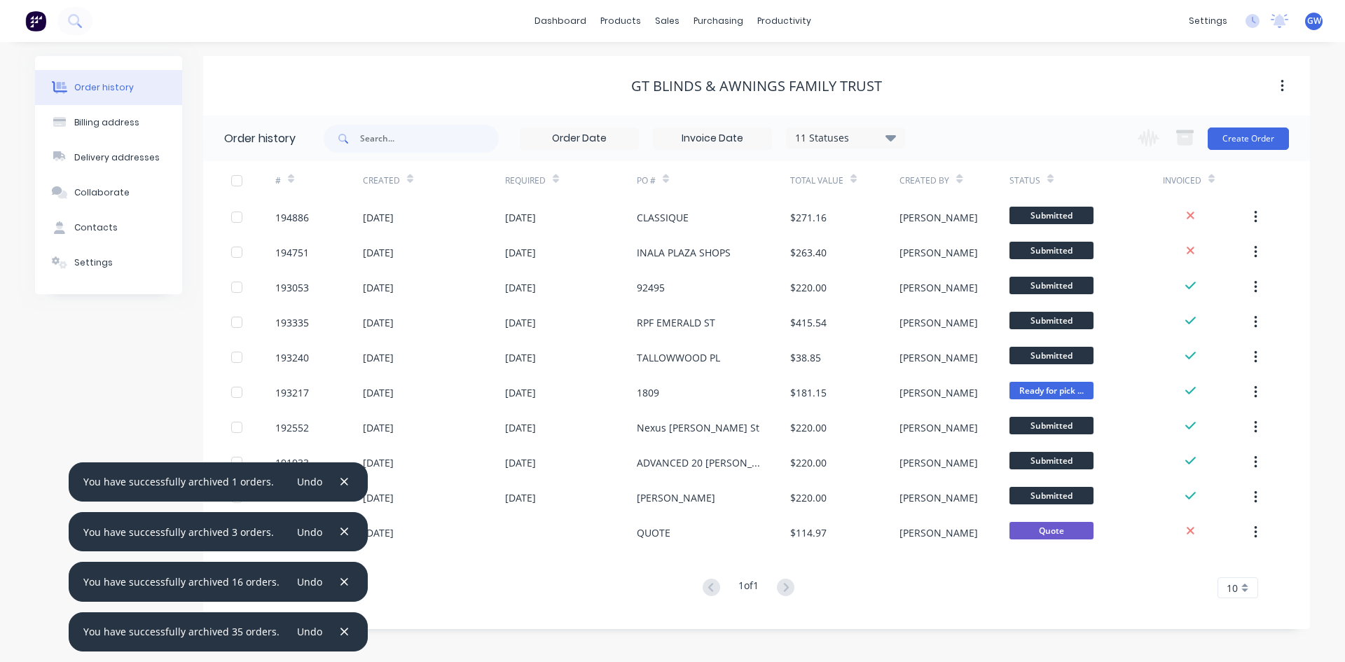
click at [748, 146] on input at bounding box center [713, 138] width 118 height 21
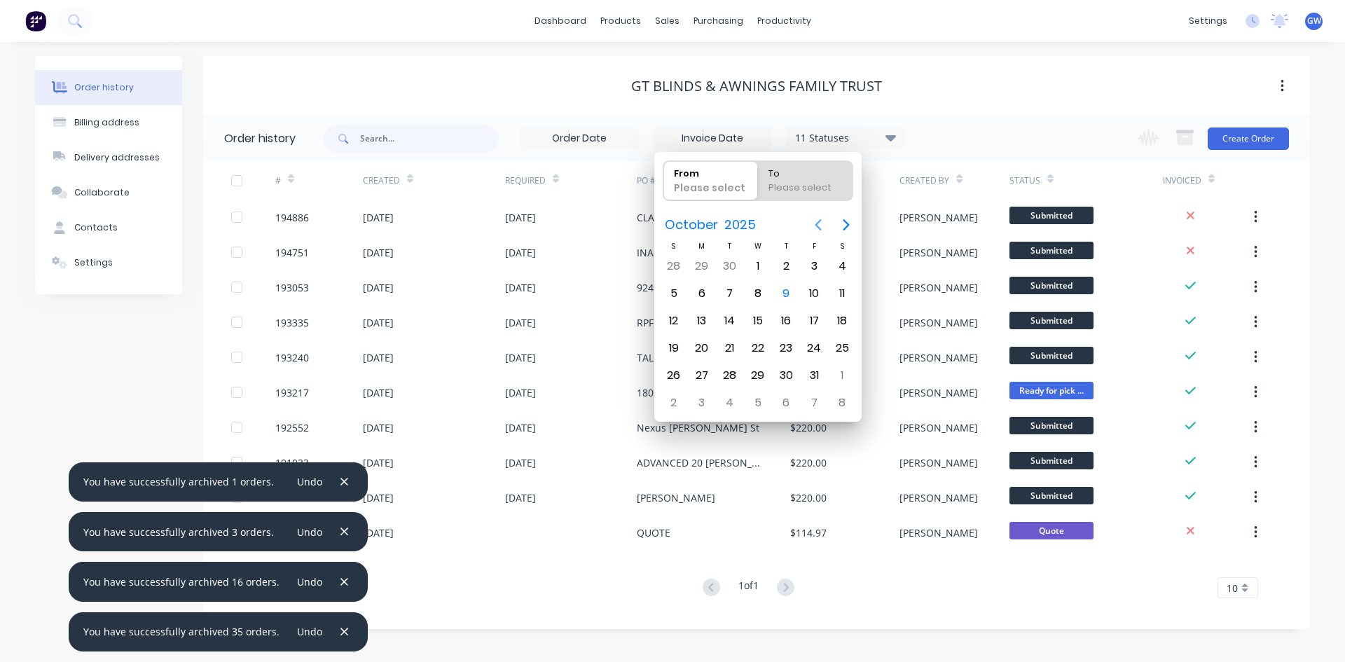
click at [811, 223] on icon "Previous page" at bounding box center [818, 224] width 17 height 17
click at [818, 218] on icon "Previous page" at bounding box center [818, 224] width 17 height 17
click at [816, 262] on div "1" at bounding box center [814, 266] width 21 height 21
type input "[DATE]"
radio input "false"
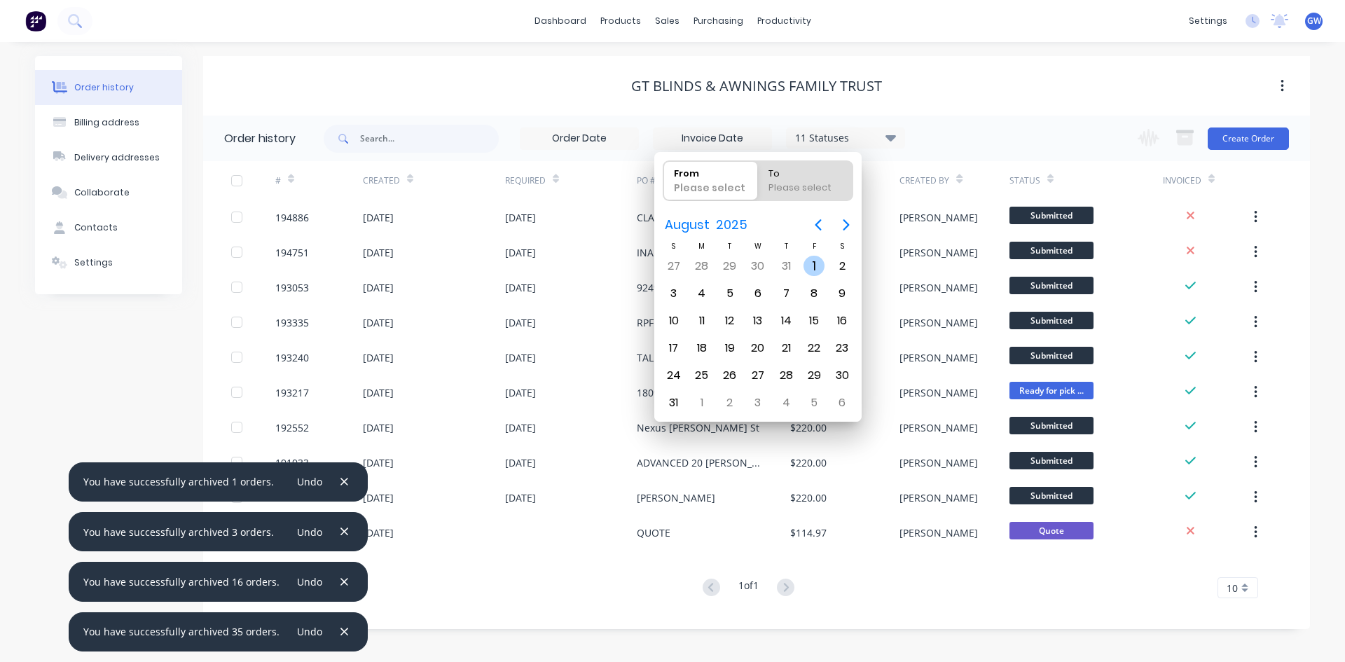
radio input "true"
click at [851, 219] on icon "Next page" at bounding box center [846, 224] width 17 height 17
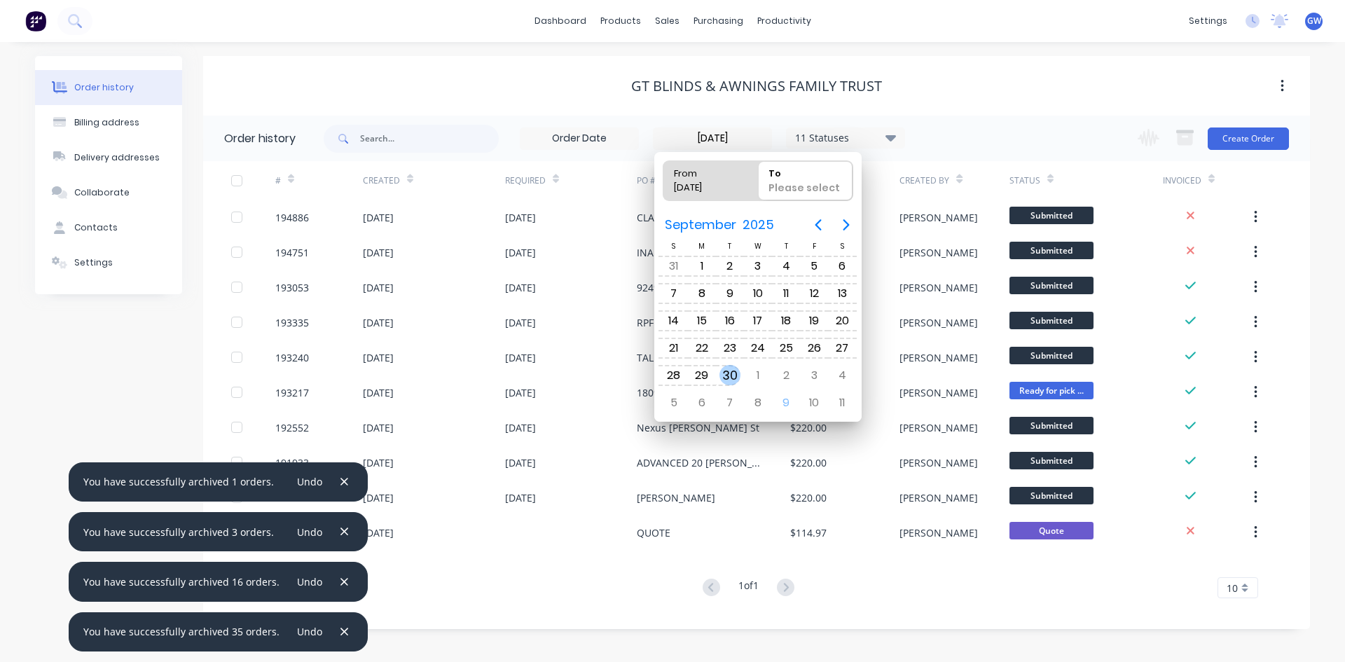
click at [740, 371] on div "30" at bounding box center [730, 375] width 28 height 27
type input "[DATE] - [DATE]"
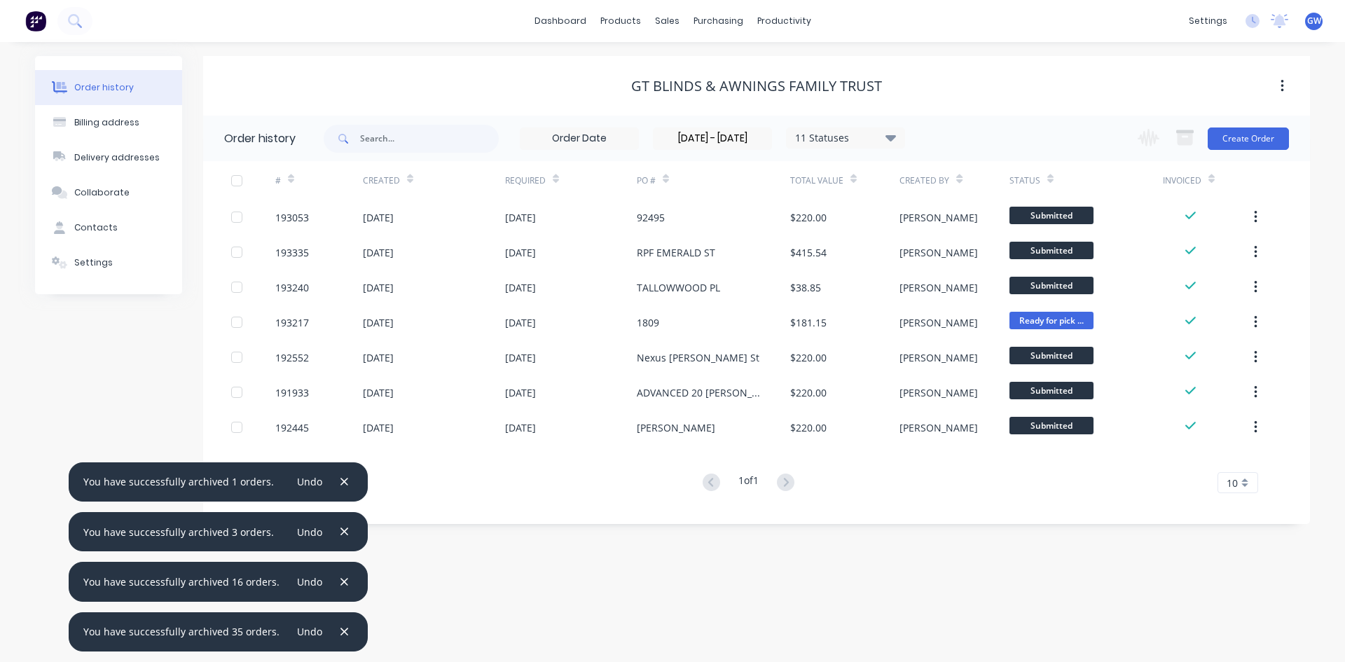
click at [245, 179] on div at bounding box center [237, 181] width 28 height 28
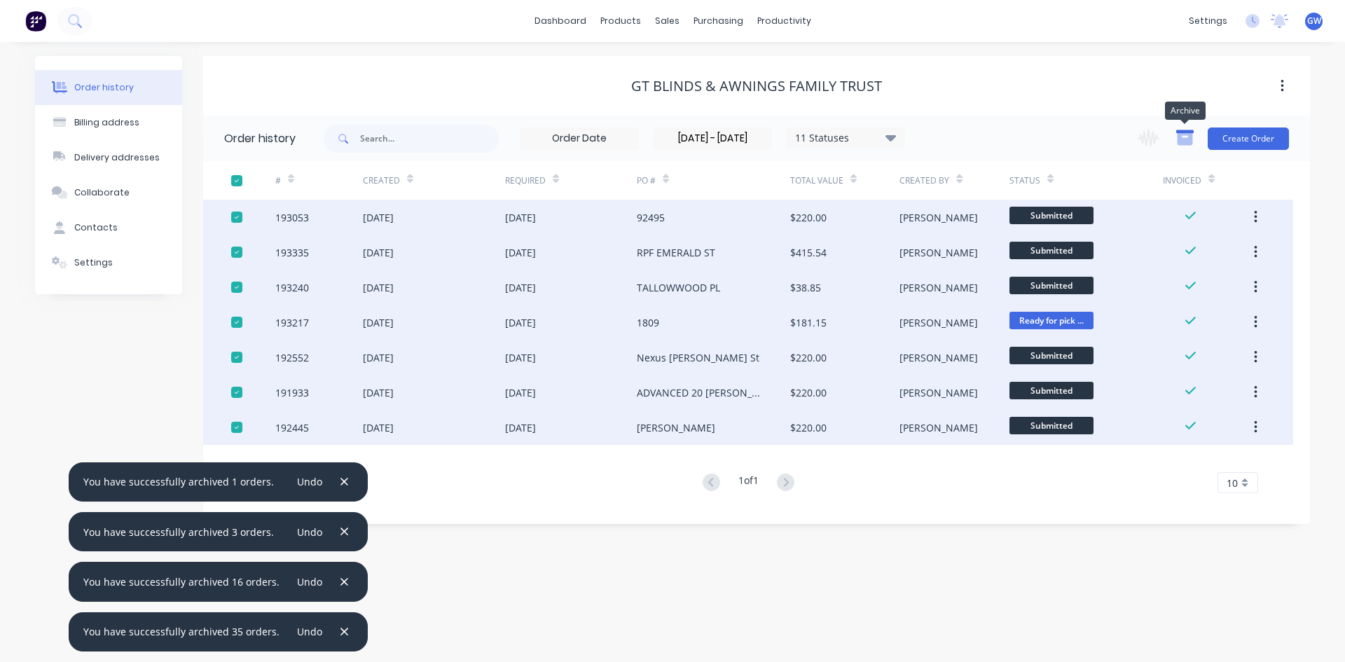
click at [1188, 146] on icon "button" at bounding box center [1185, 138] width 18 height 18
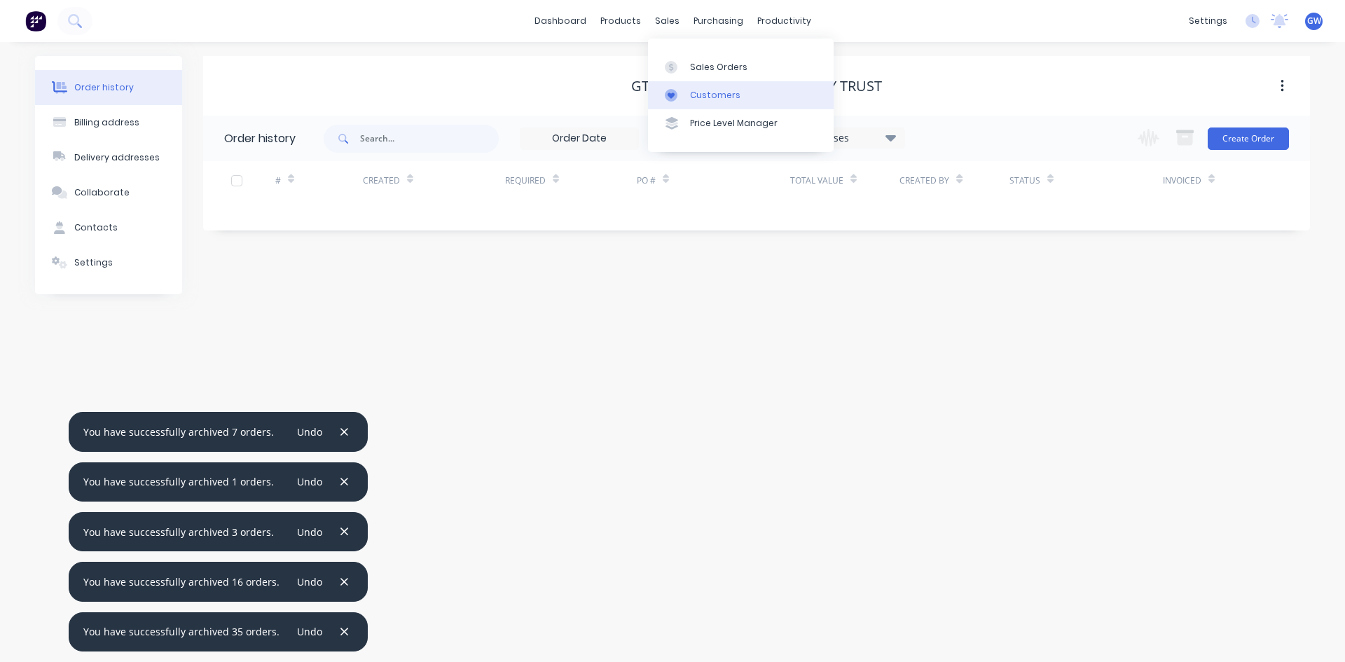
click at [701, 92] on div "Customers" at bounding box center [715, 95] width 50 height 13
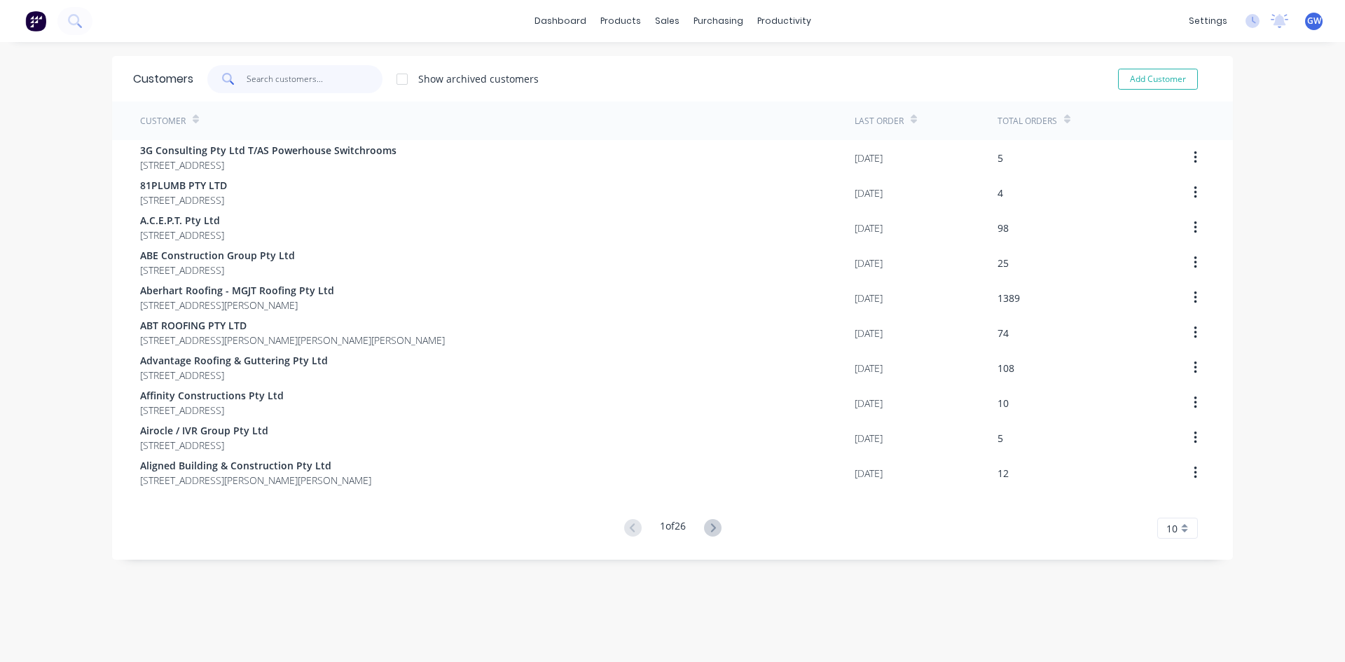
click at [330, 83] on input "text" at bounding box center [315, 79] width 137 height 28
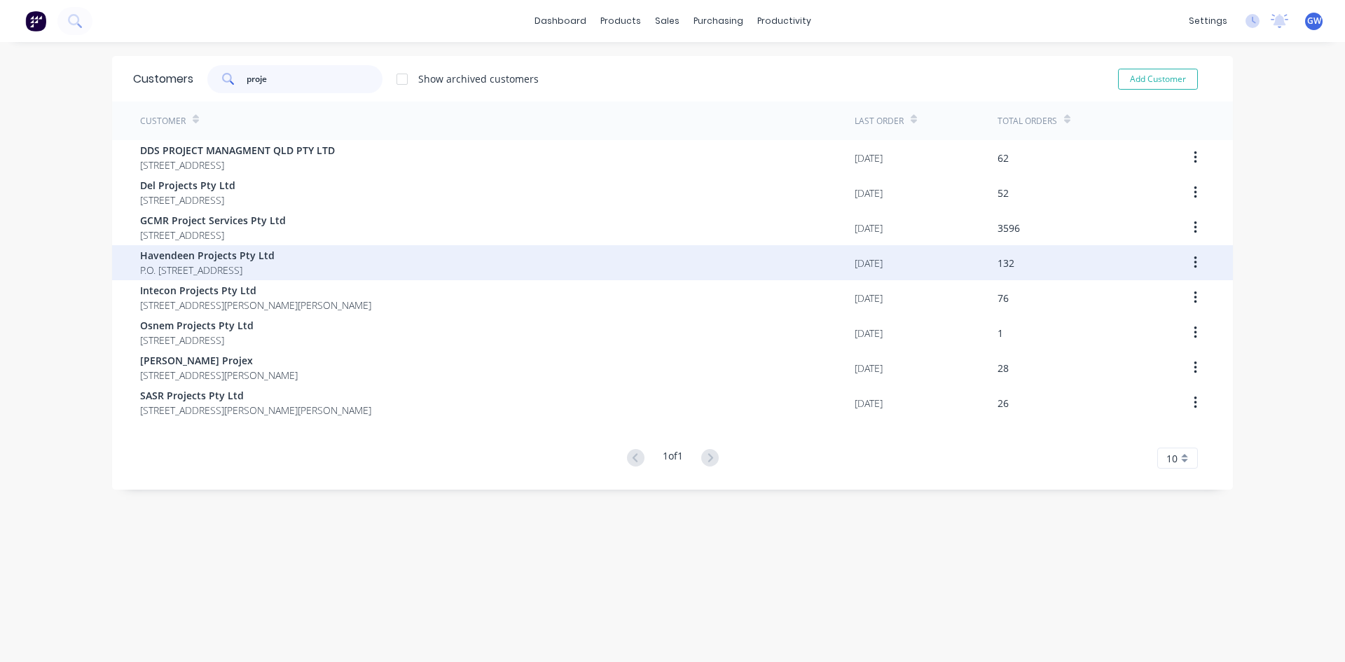
type input "proje"
click at [275, 269] on span "P.O. [STREET_ADDRESS]" at bounding box center [207, 270] width 135 height 15
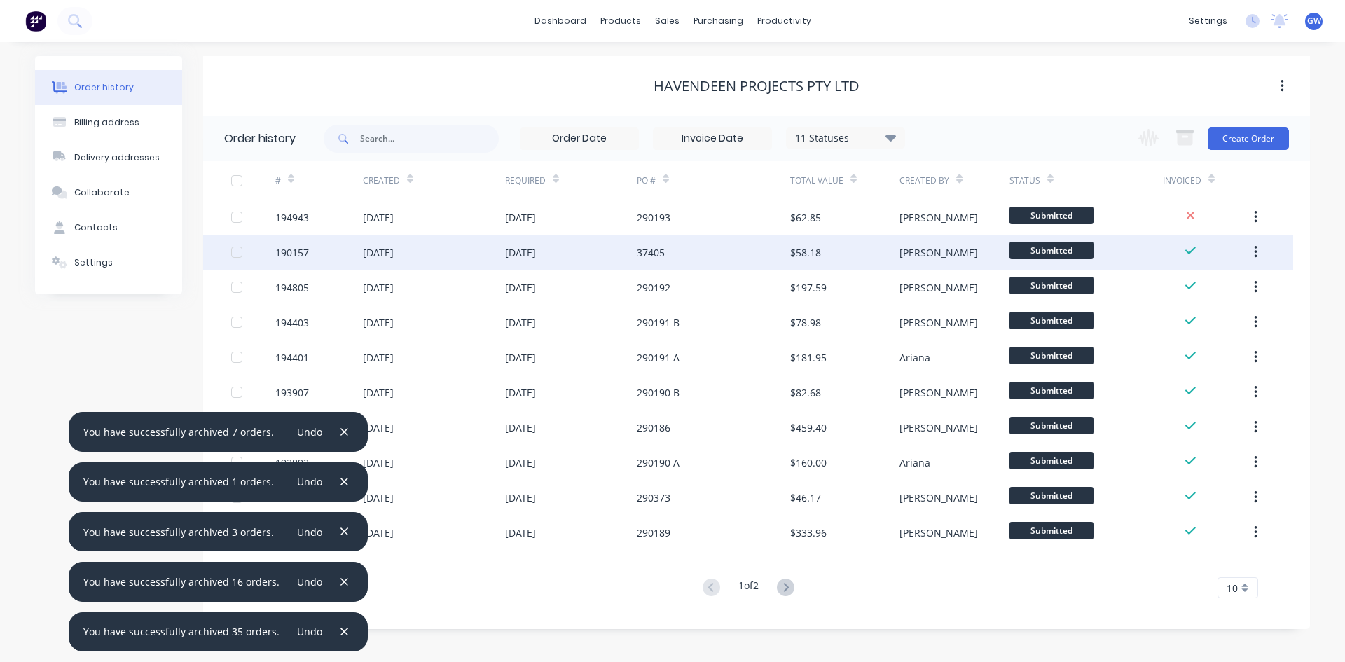
click at [230, 249] on div "190157 [DATE] [DATE] 37405 $58.18 [PERSON_NAME] Submitted" at bounding box center [748, 252] width 1090 height 35
click at [238, 251] on div at bounding box center [237, 252] width 28 height 28
click at [1188, 140] on icon "button" at bounding box center [1185, 139] width 15 height 12
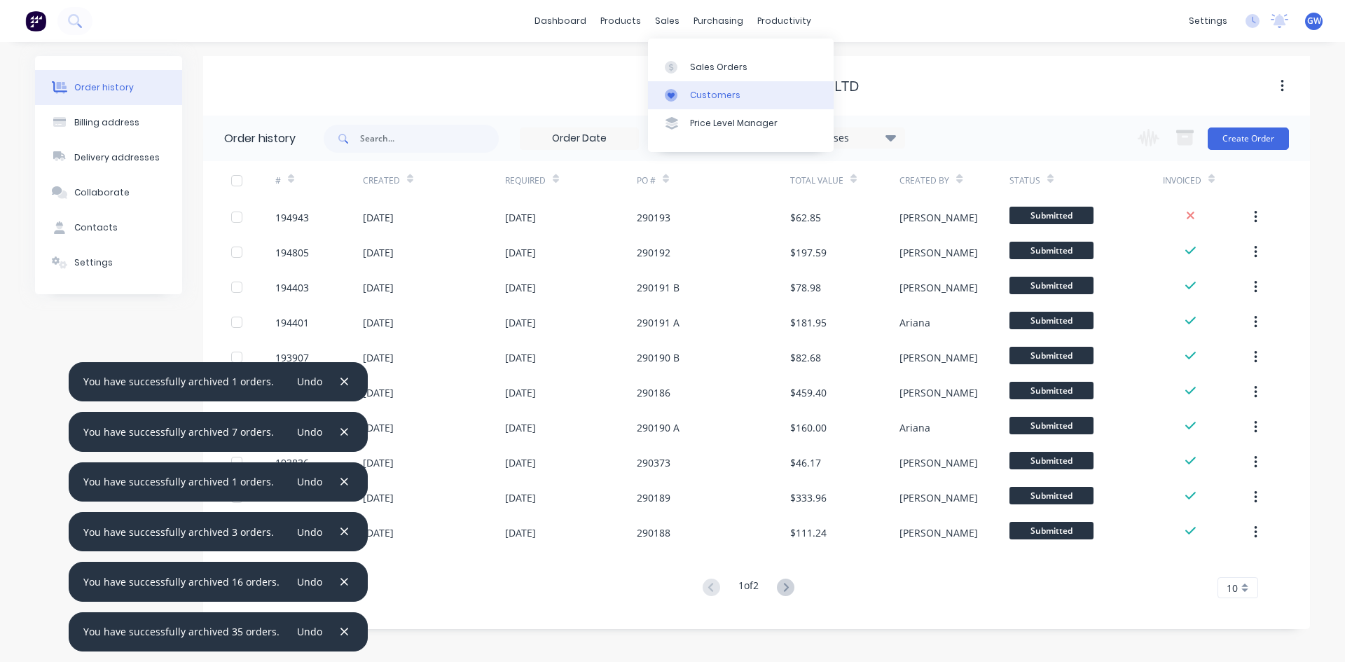
click at [687, 90] on link "Customers" at bounding box center [741, 95] width 186 height 28
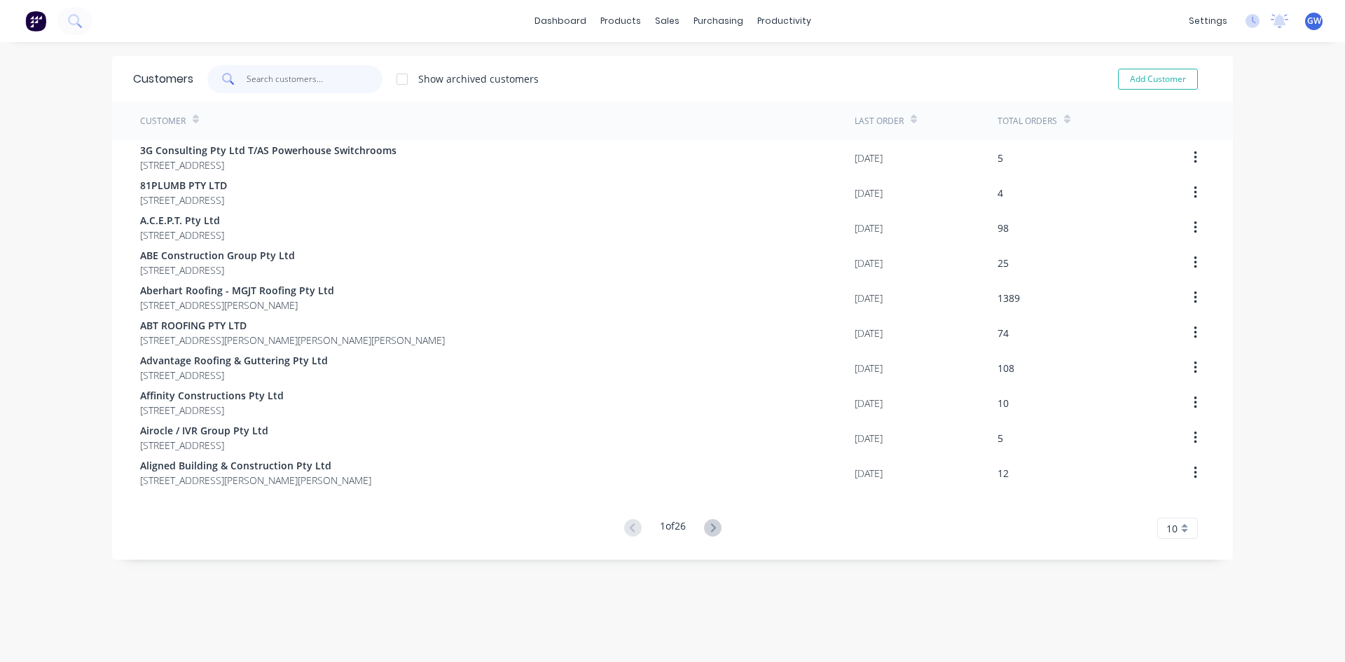
click at [321, 85] on input "text" at bounding box center [315, 79] width 137 height 28
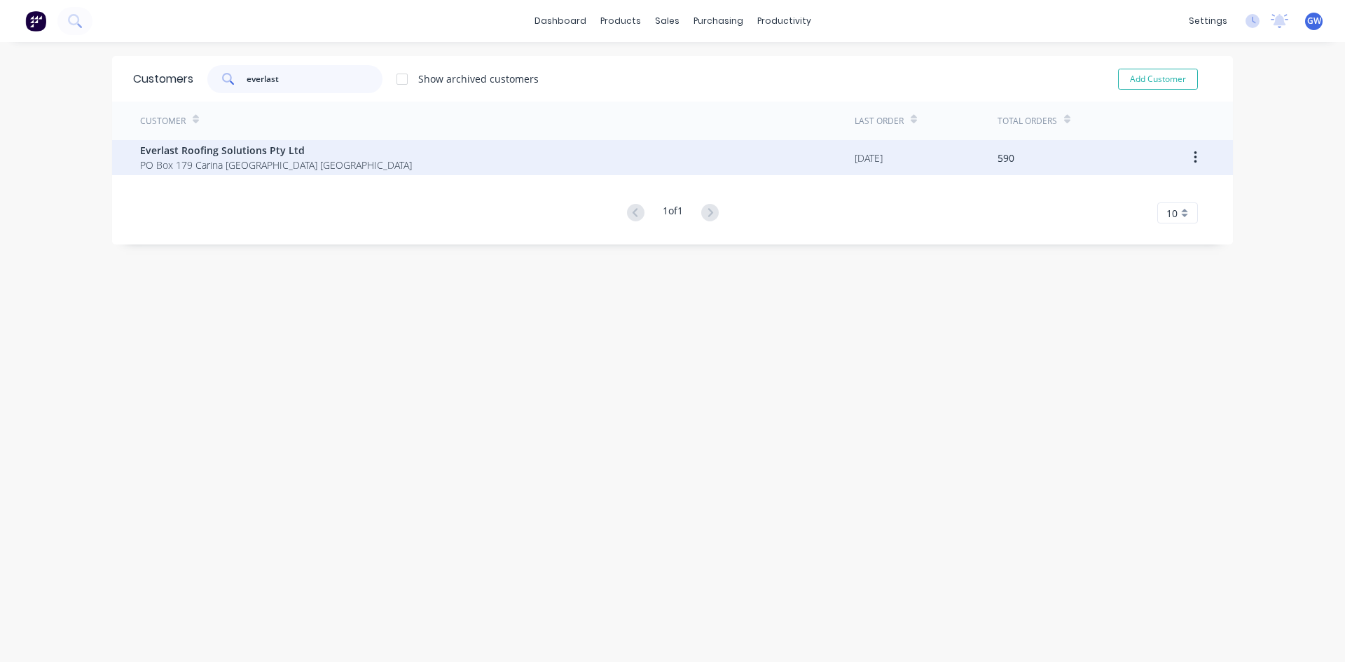
type input "everlast"
click at [259, 152] on span "Everlast Roofing Solutions Pty Ltd" at bounding box center [276, 150] width 272 height 15
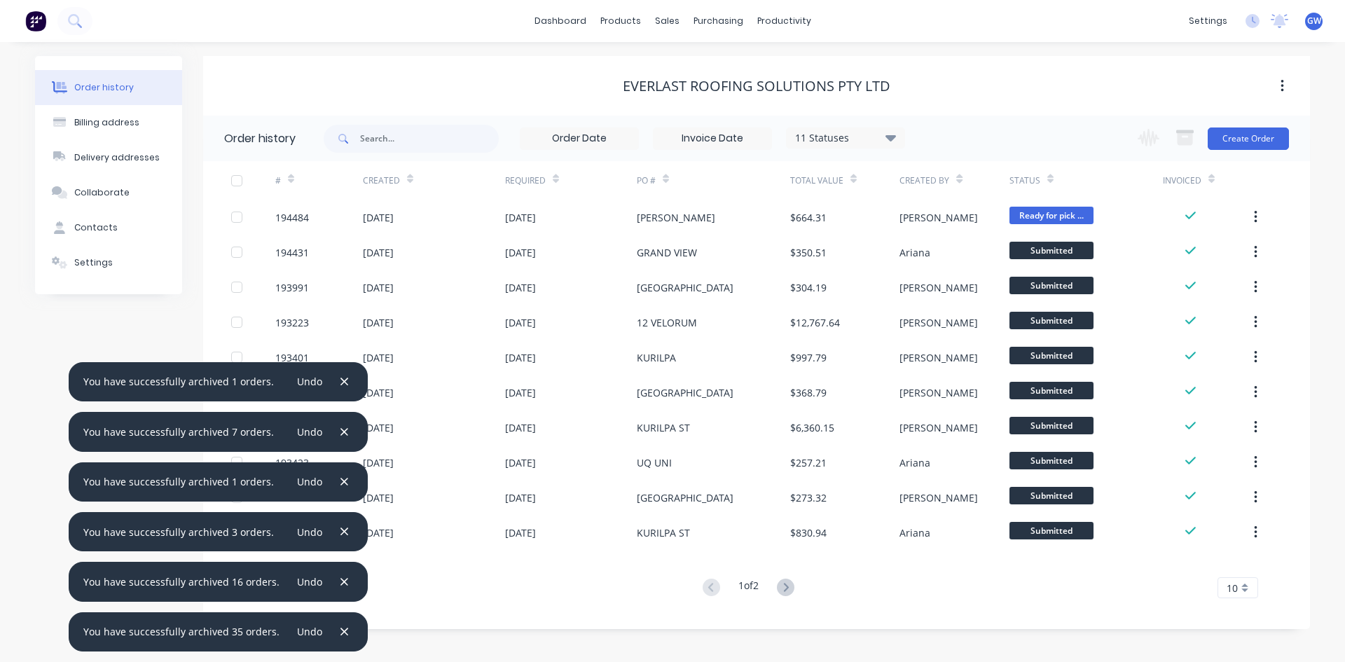
drag, startPoint x: 734, startPoint y: 142, endPoint x: 748, endPoint y: 160, distance: 23.0
click at [735, 142] on input at bounding box center [713, 138] width 118 height 21
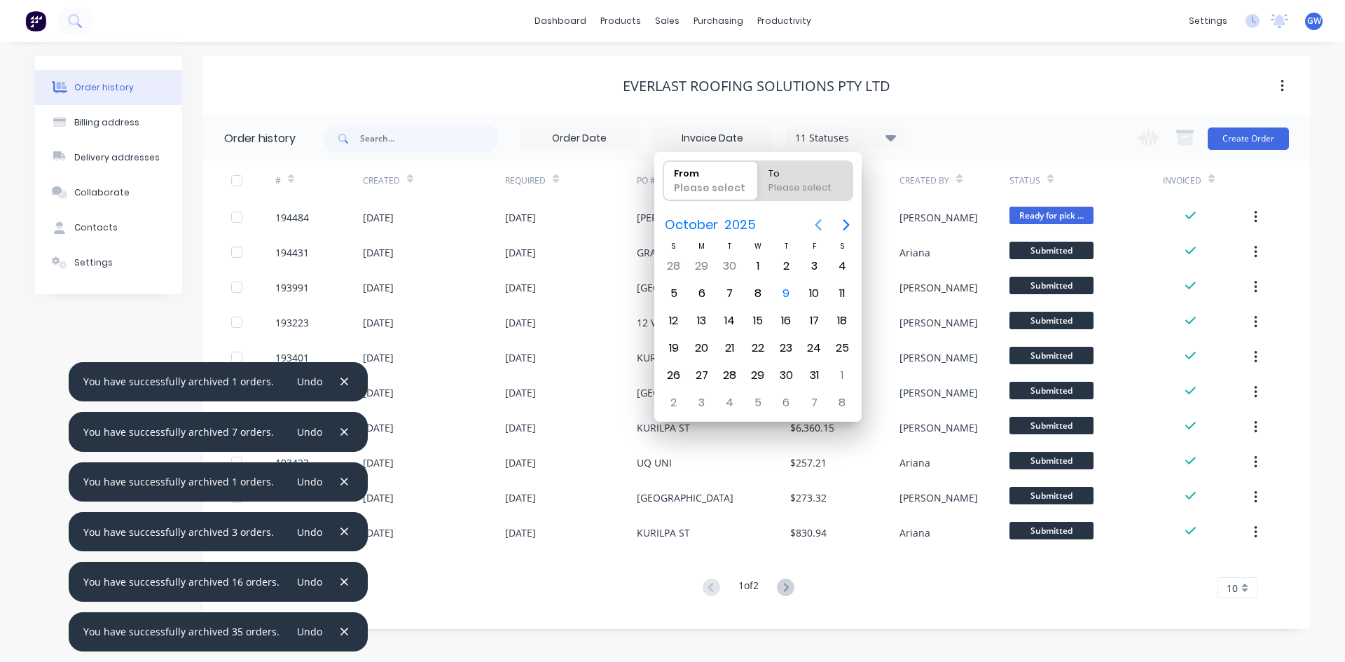
click at [814, 231] on icon "Previous page" at bounding box center [818, 224] width 17 height 17
click at [815, 263] on div "1" at bounding box center [814, 266] width 21 height 21
type input "[DATE]"
radio input "false"
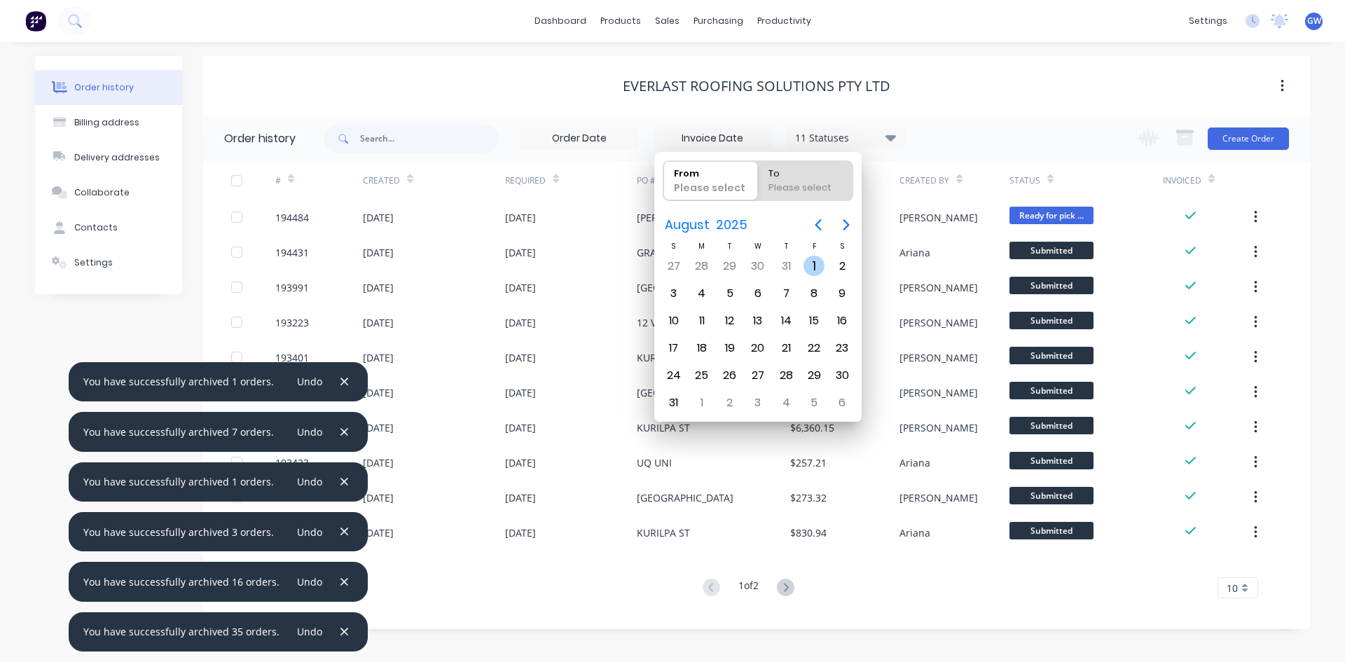
radio input "true"
click at [675, 399] on div "31" at bounding box center [673, 402] width 21 height 21
type input "[DATE] - [DATE]"
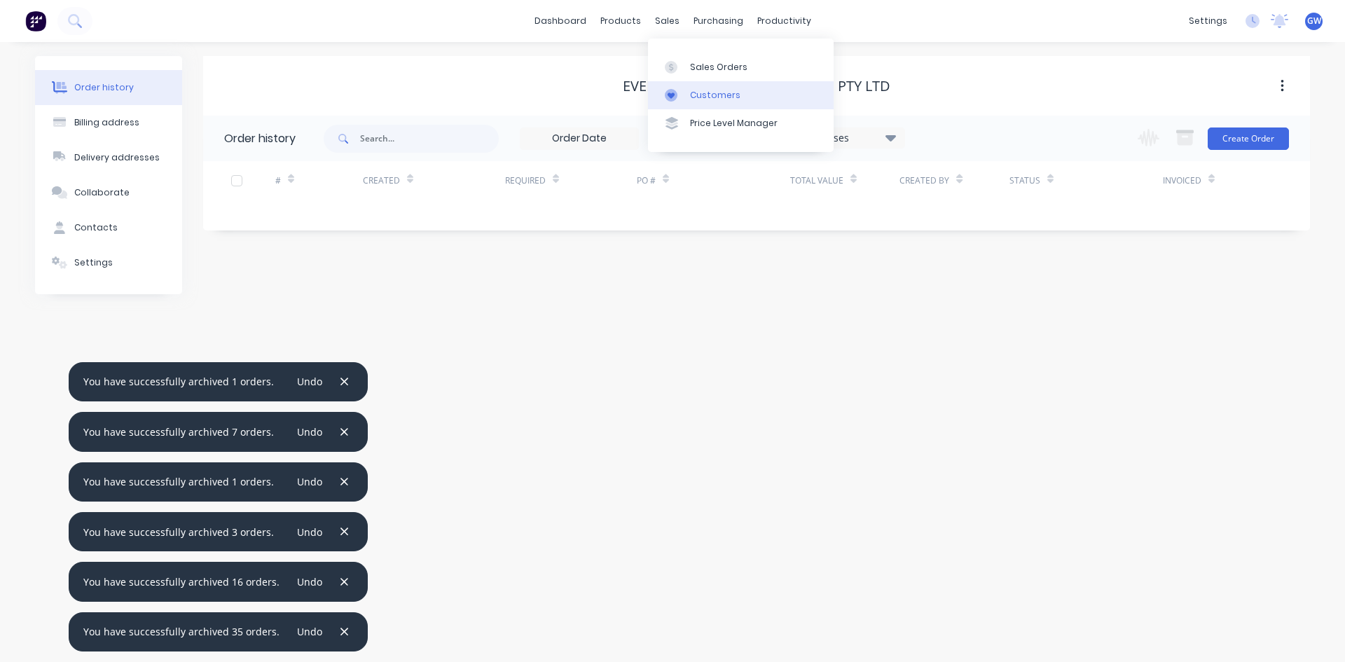
click at [704, 90] on div "Customers" at bounding box center [715, 95] width 50 height 13
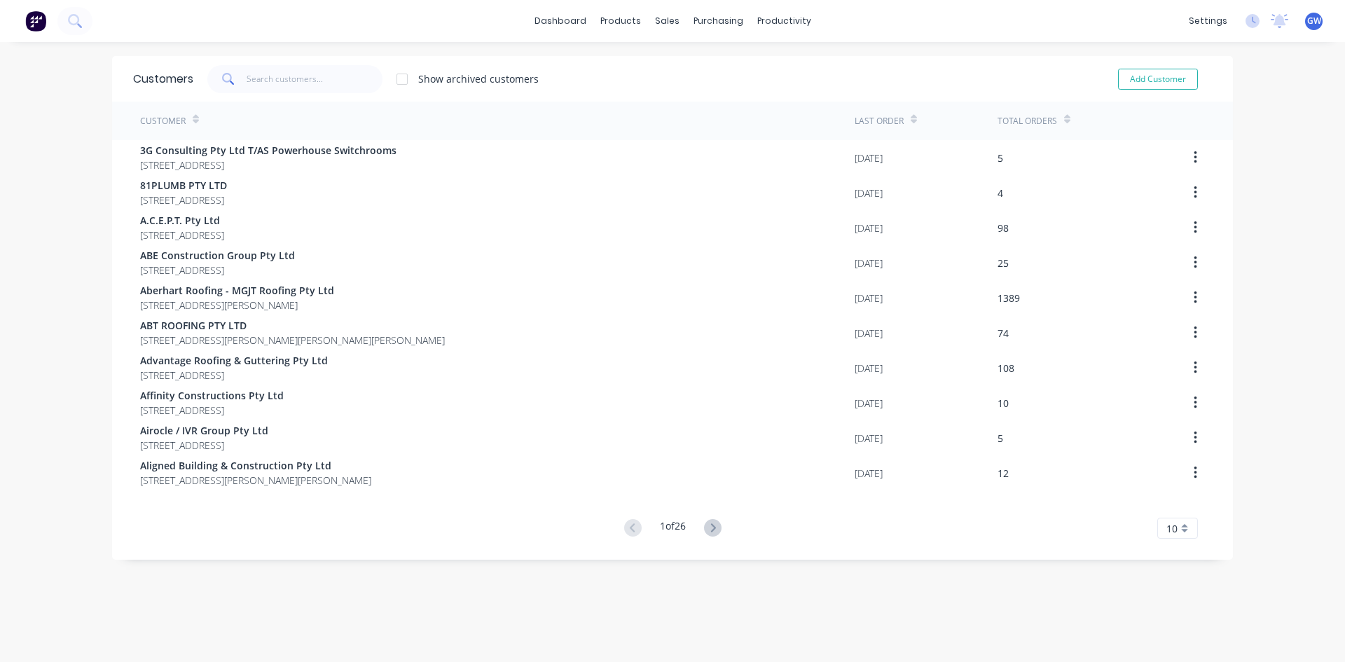
click at [270, 94] on div "Customers Show archived customers Add Customer" at bounding box center [672, 79] width 1121 height 46
click at [304, 76] on input "text" at bounding box center [315, 79] width 137 height 28
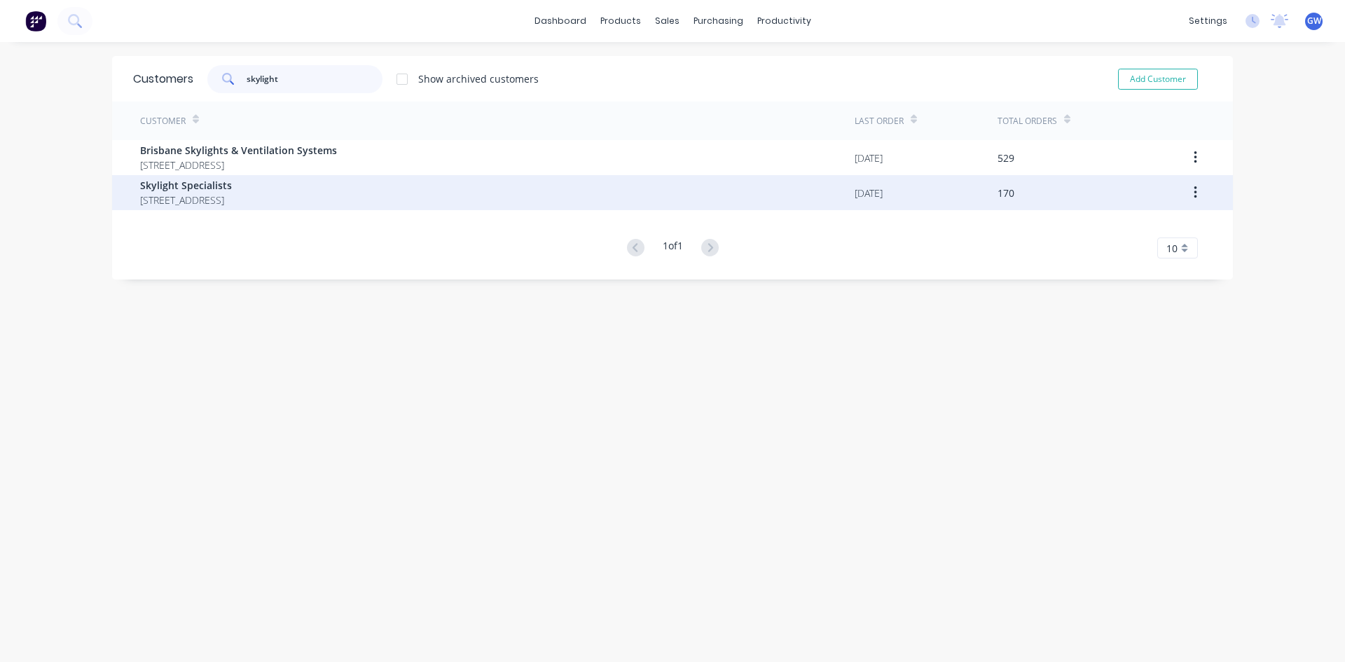
type input "skylight"
click at [232, 202] on span "[STREET_ADDRESS]" at bounding box center [186, 200] width 92 height 15
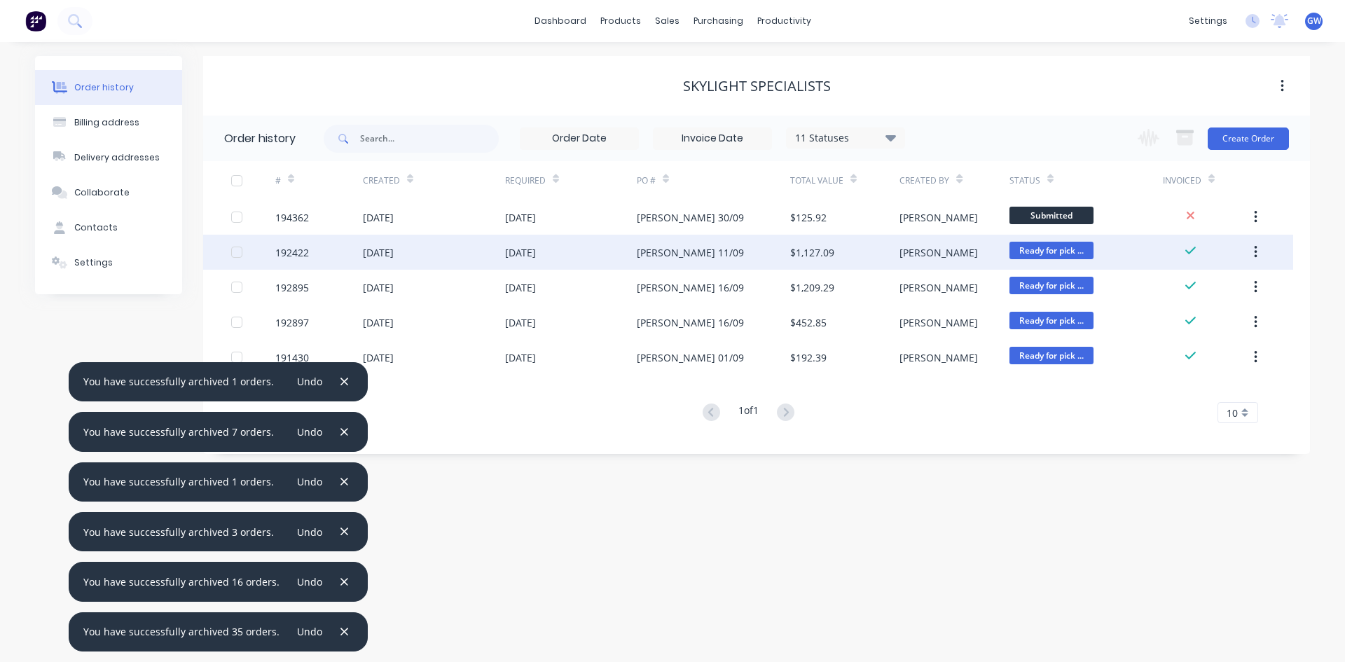
click at [236, 254] on div at bounding box center [237, 252] width 28 height 28
click at [1190, 149] on button "button" at bounding box center [1185, 138] width 34 height 27
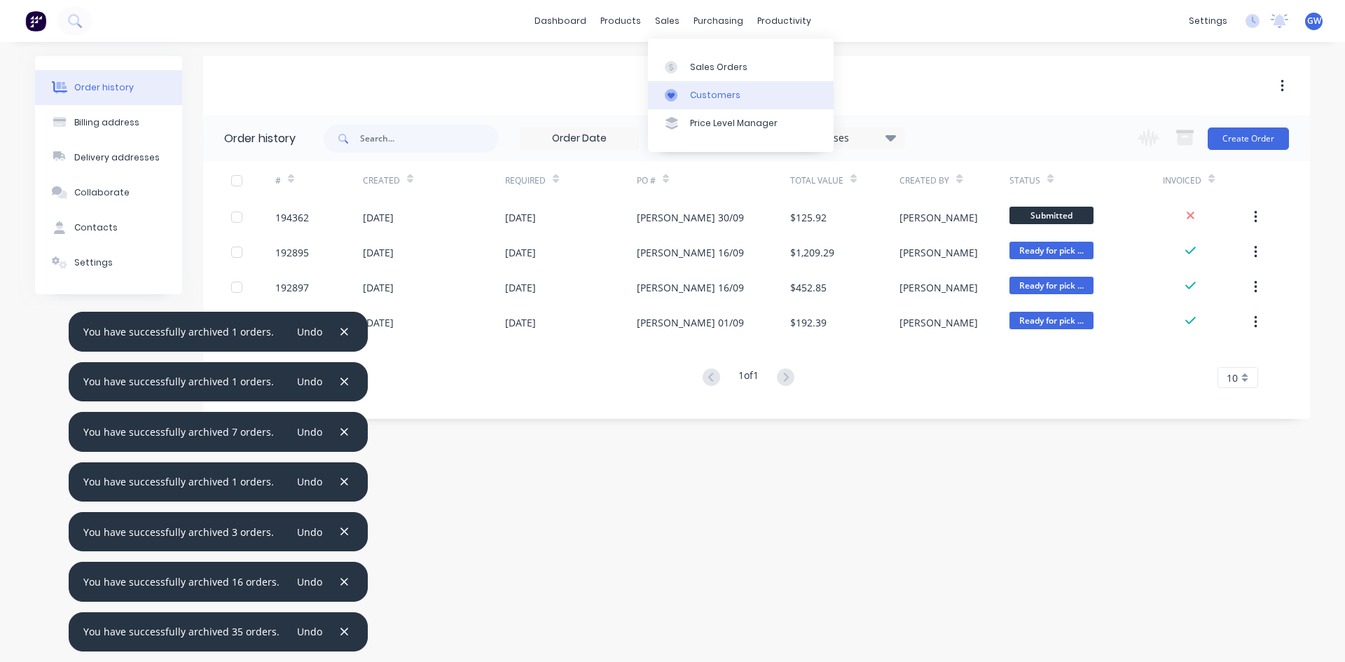
click at [708, 87] on link "Customers" at bounding box center [741, 95] width 186 height 28
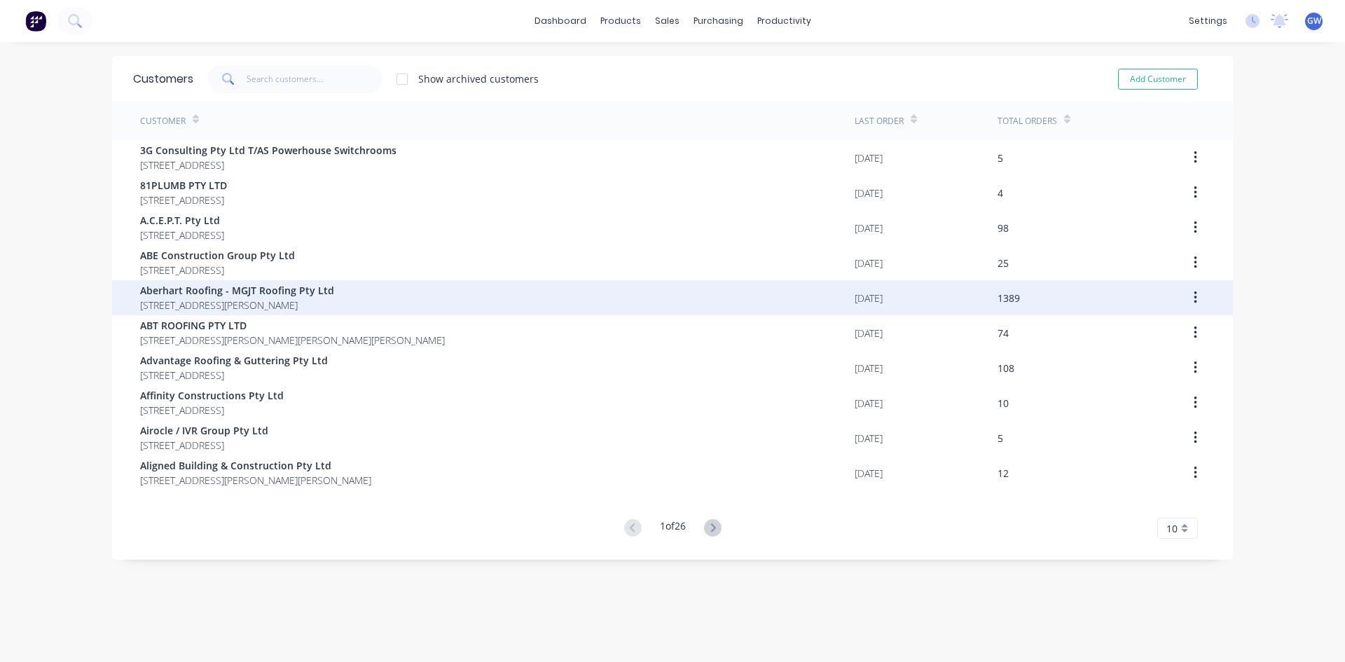
click at [249, 287] on span "Aberhart Roofing - MGJT Roofing Pty Ltd" at bounding box center [237, 290] width 194 height 15
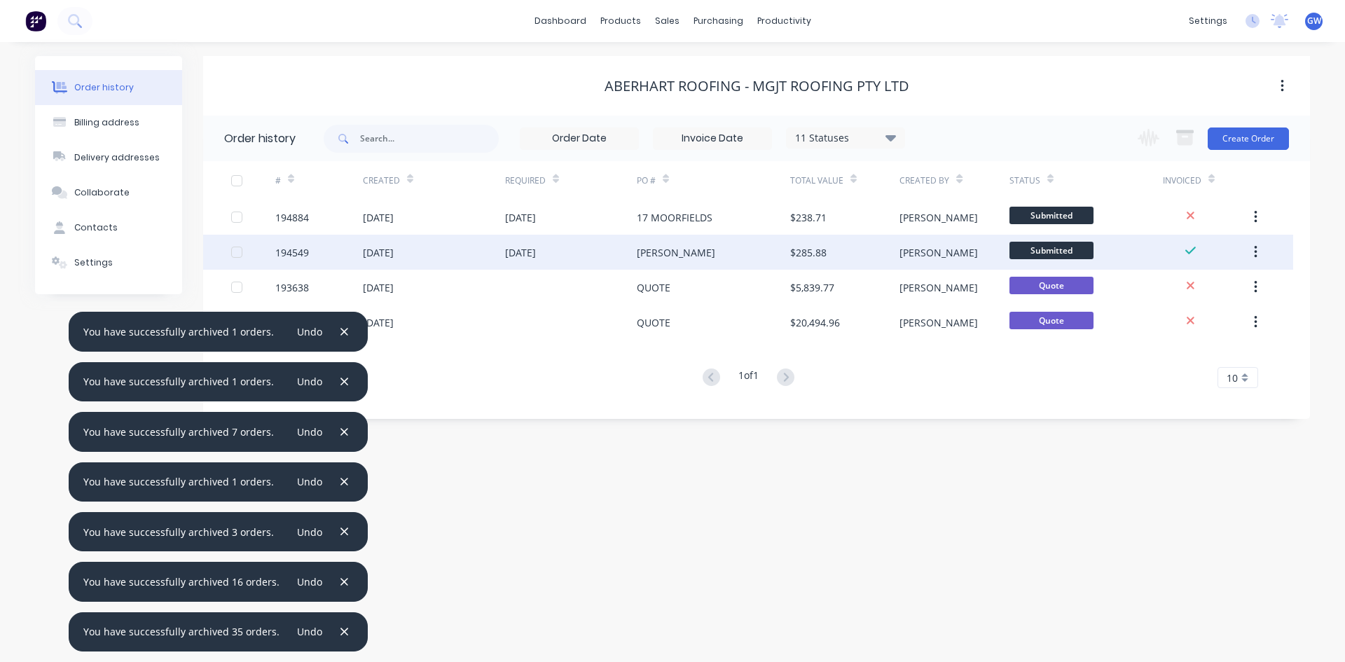
click at [237, 254] on div at bounding box center [237, 252] width 28 height 28
click at [1185, 135] on icon "button" at bounding box center [1185, 139] width 15 height 12
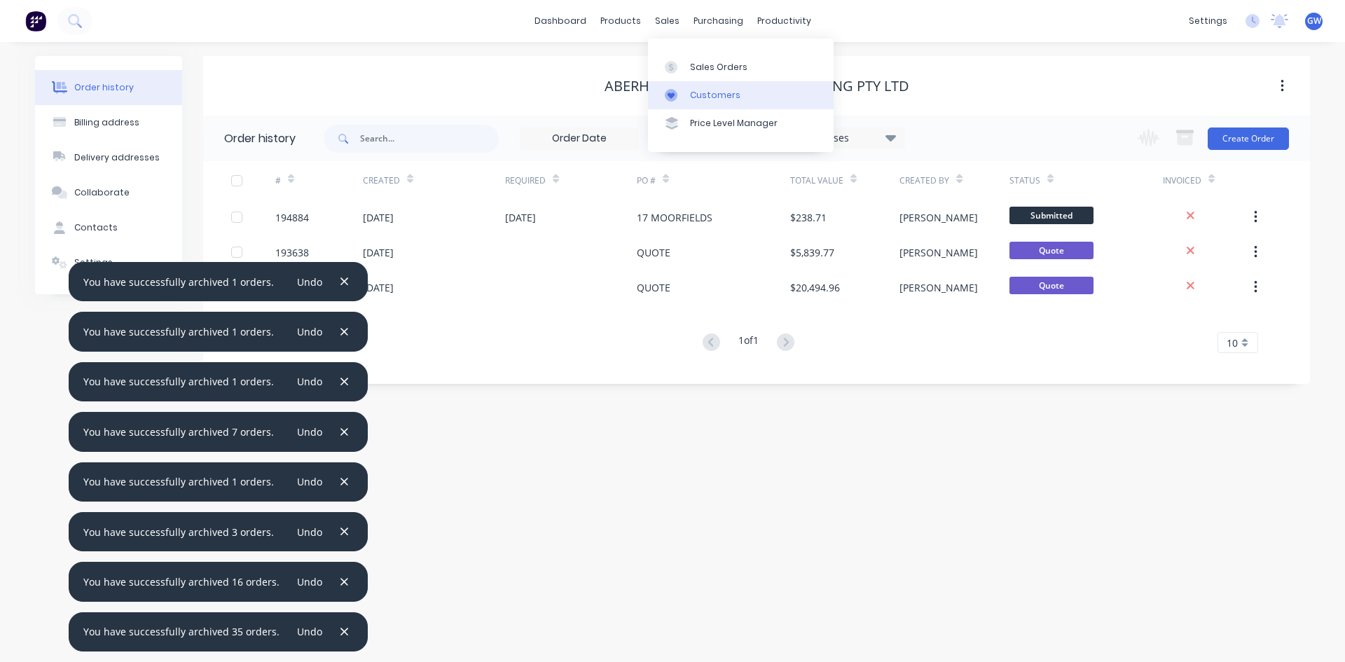
click at [710, 103] on link "Customers" at bounding box center [741, 95] width 186 height 28
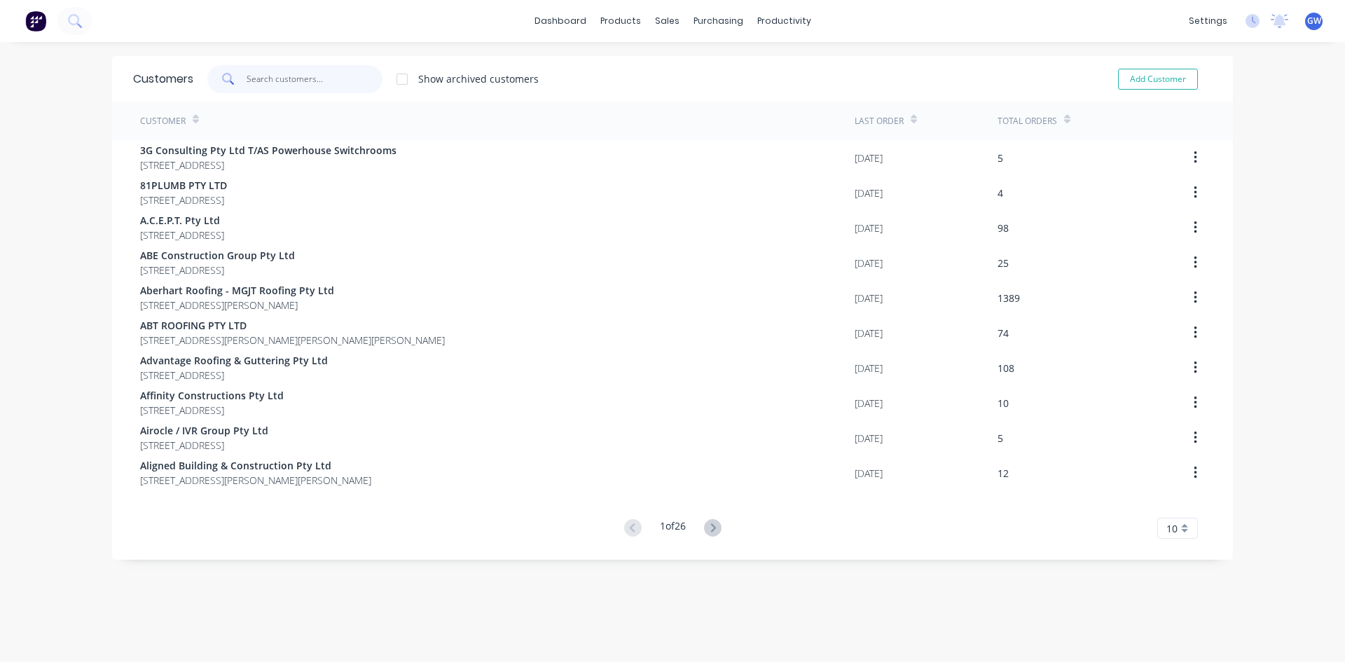
click at [301, 78] on input "text" at bounding box center [315, 79] width 137 height 28
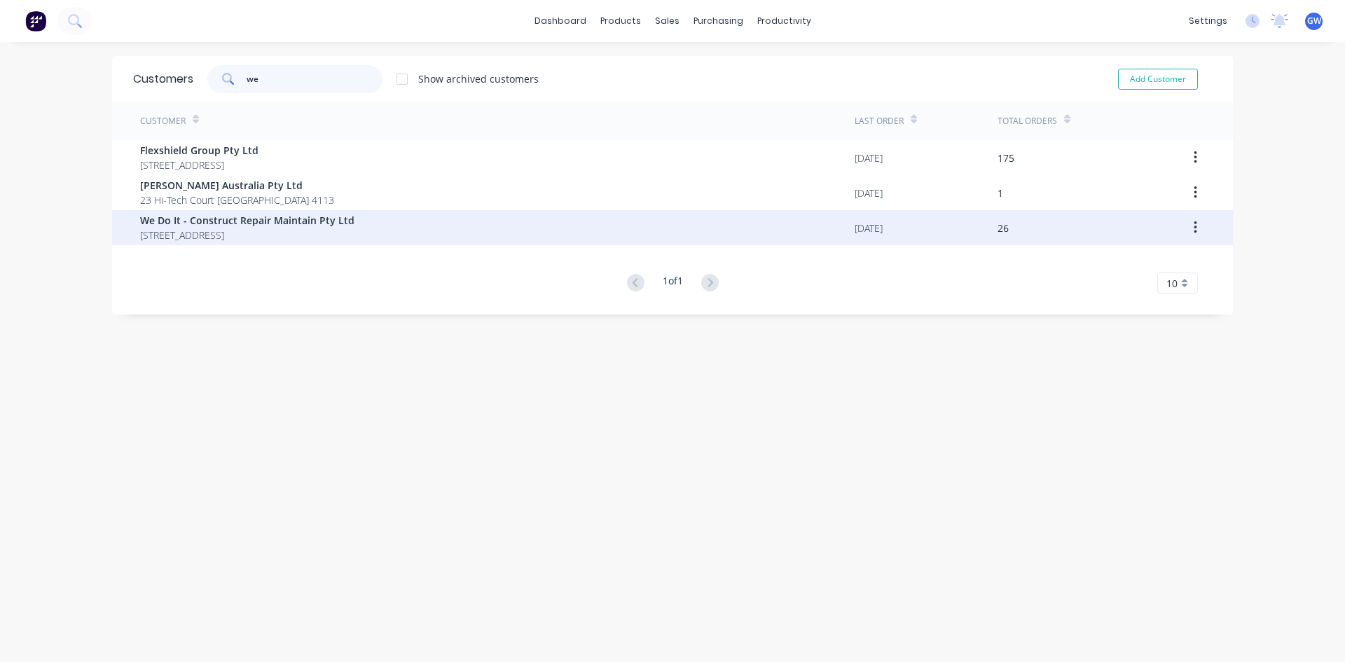
type input "we"
click at [243, 231] on span "[STREET_ADDRESS]" at bounding box center [247, 235] width 214 height 15
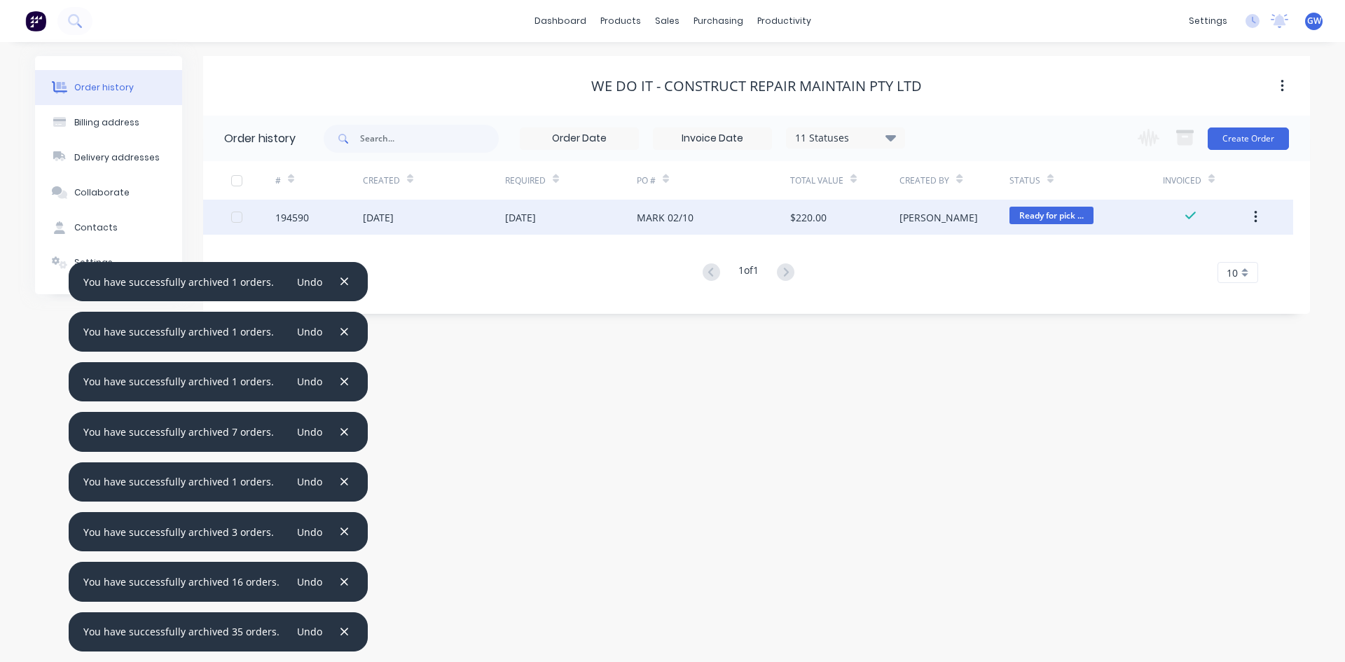
click at [240, 214] on div at bounding box center [237, 217] width 28 height 28
click at [1180, 142] on icon "button" at bounding box center [1185, 139] width 15 height 12
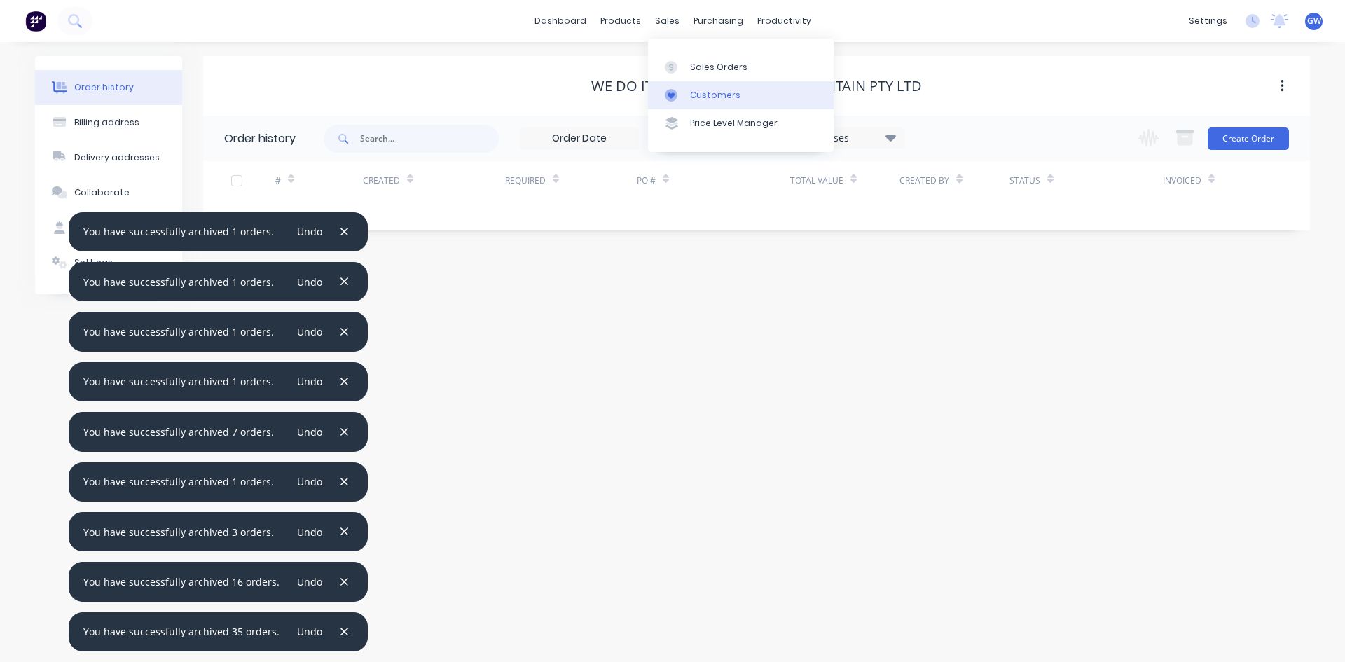
click at [698, 95] on div "Customers" at bounding box center [715, 95] width 50 height 13
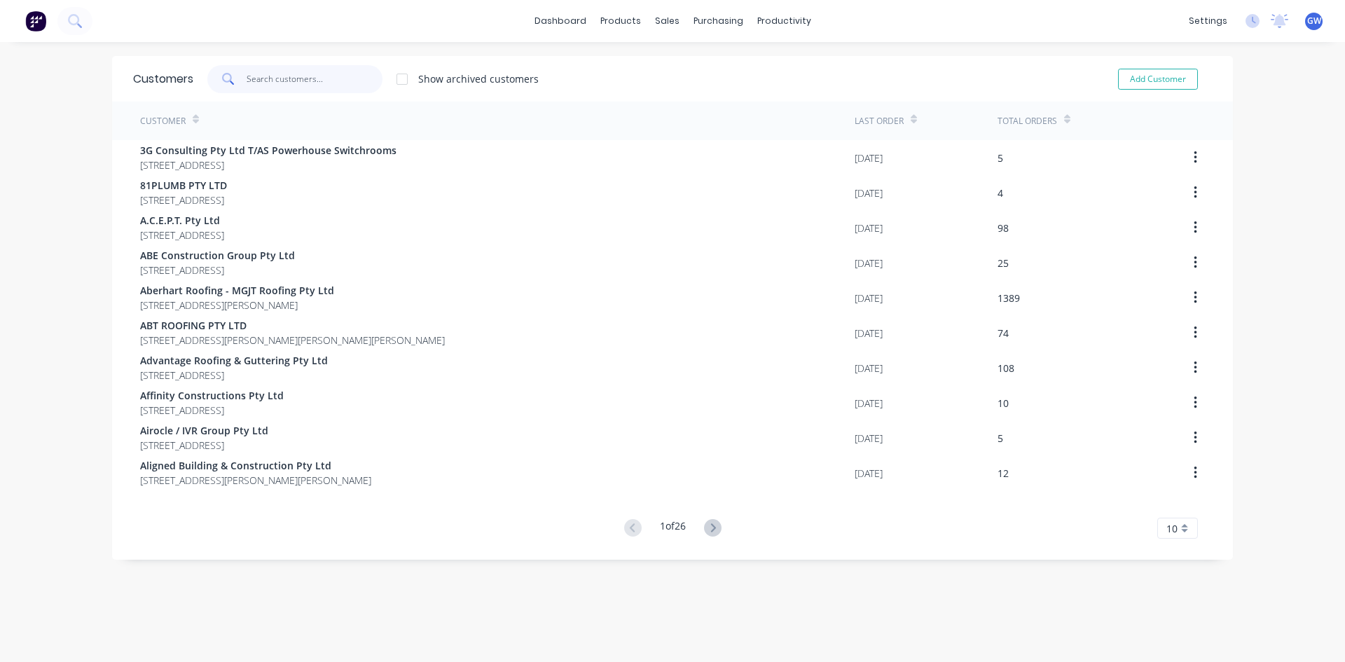
click at [273, 78] on input "text" at bounding box center [315, 79] width 137 height 28
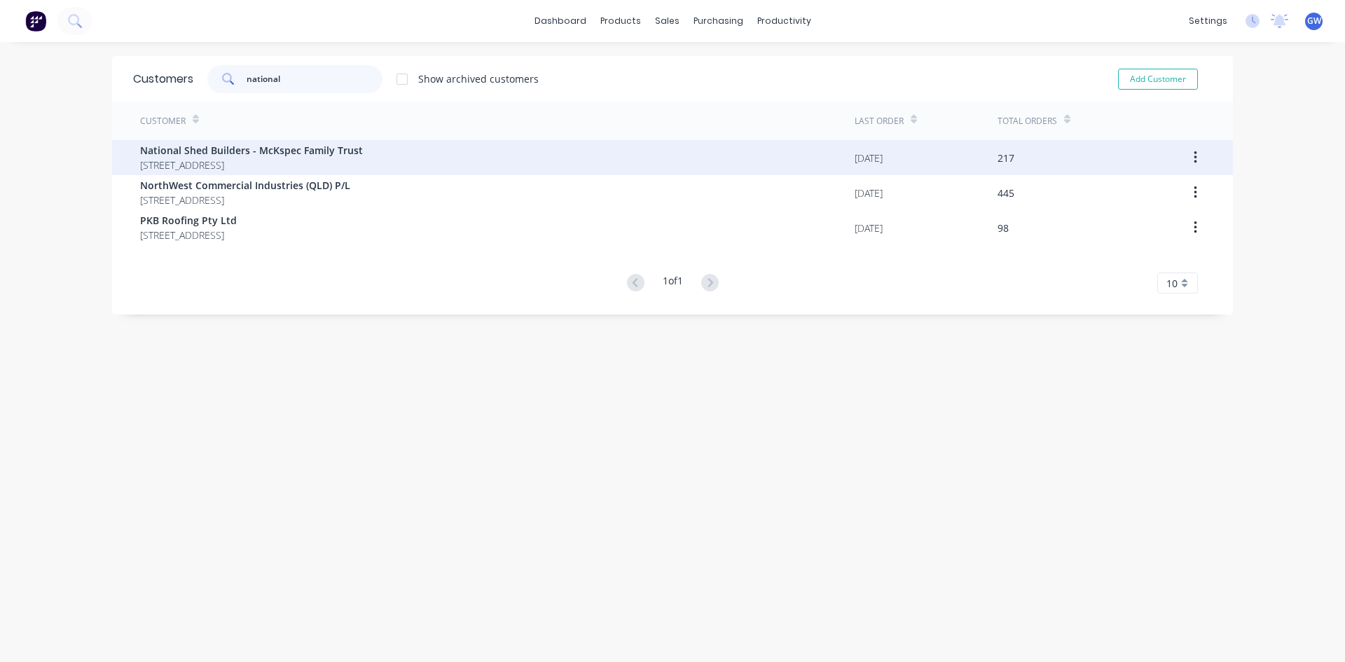
type input "national"
click at [307, 160] on span "[STREET_ADDRESS]" at bounding box center [251, 165] width 223 height 15
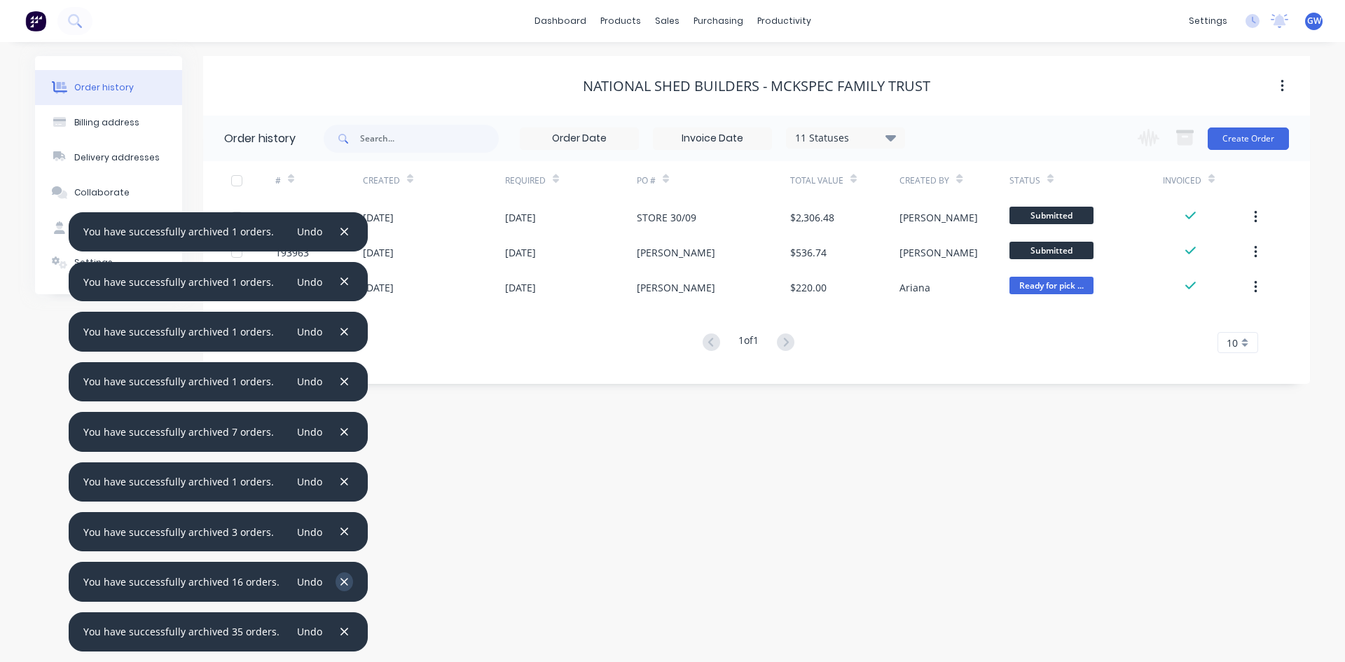
click at [341, 632] on button "button" at bounding box center [345, 631] width 18 height 19
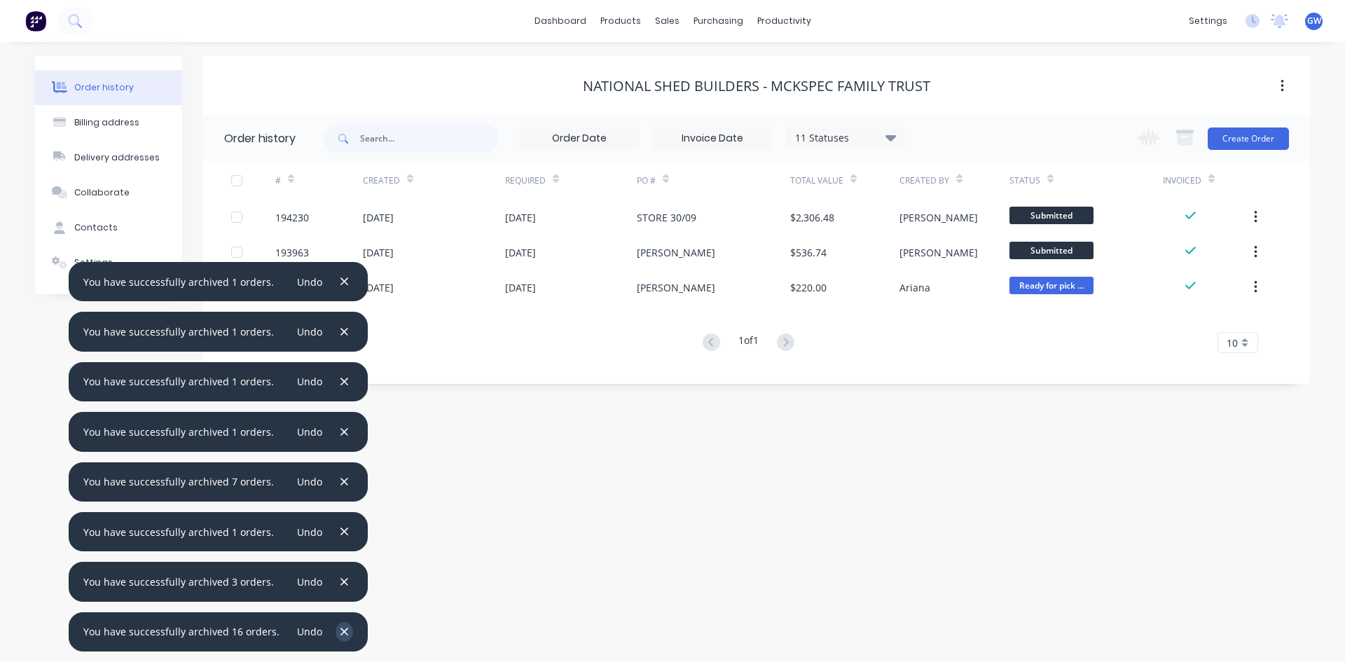
click at [341, 632] on button "button" at bounding box center [345, 631] width 18 height 19
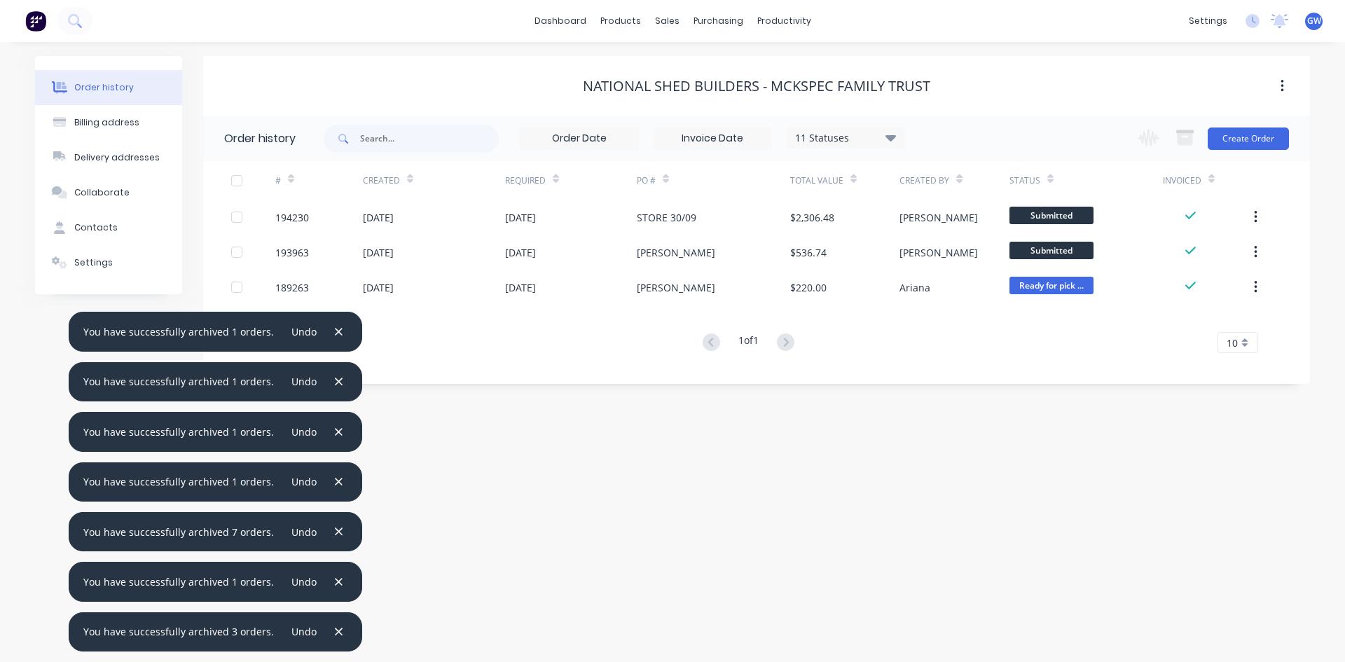
click at [341, 632] on div "You have successfully archived 3 orders. Undo" at bounding box center [216, 631] width 294 height 39
click at [334, 632] on icon "button" at bounding box center [338, 632] width 9 height 13
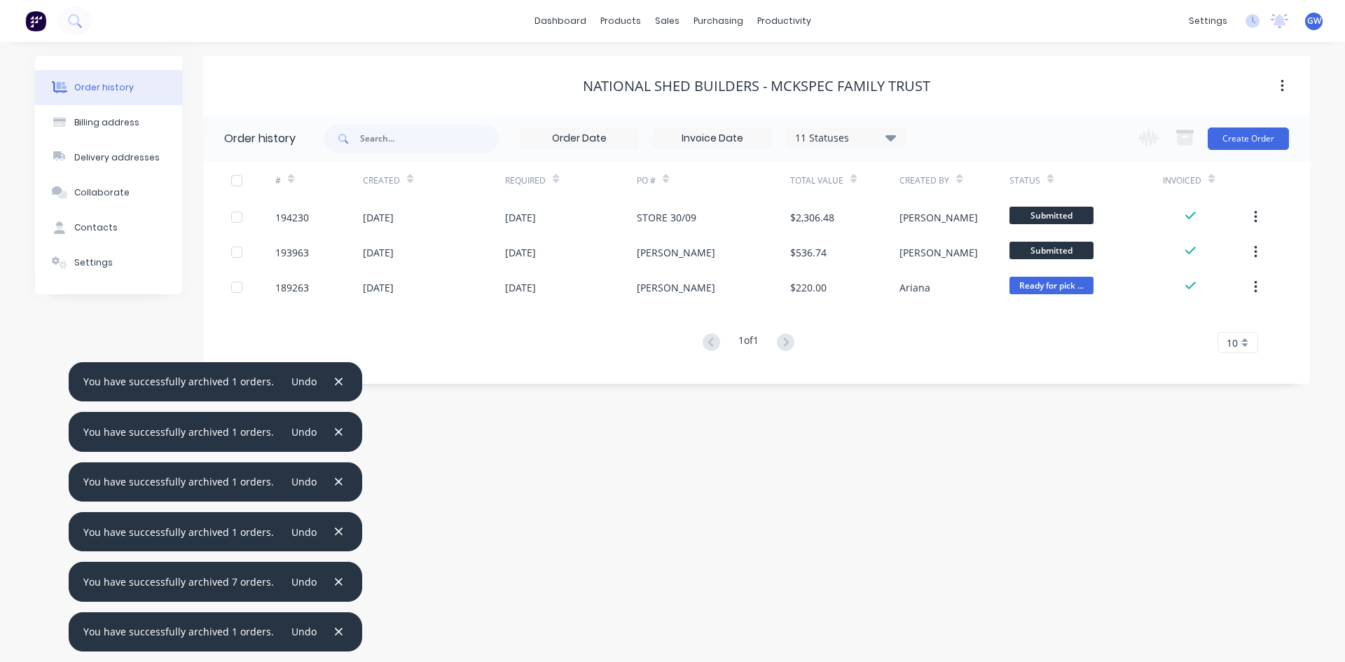
click at [334, 632] on icon "button" at bounding box center [338, 632] width 9 height 13
click at [334, 589] on icon "button" at bounding box center [338, 582] width 9 height 13
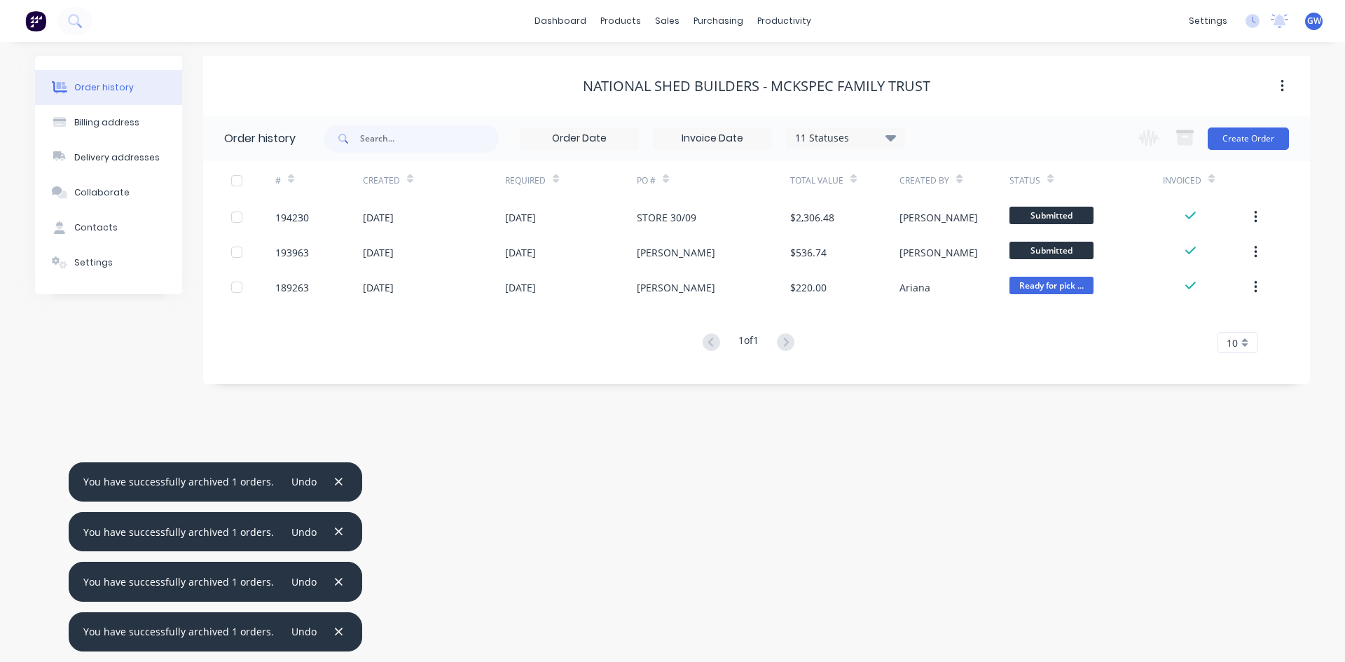
click at [334, 632] on icon "button" at bounding box center [338, 632] width 9 height 13
click at [334, 589] on icon "button" at bounding box center [338, 582] width 9 height 13
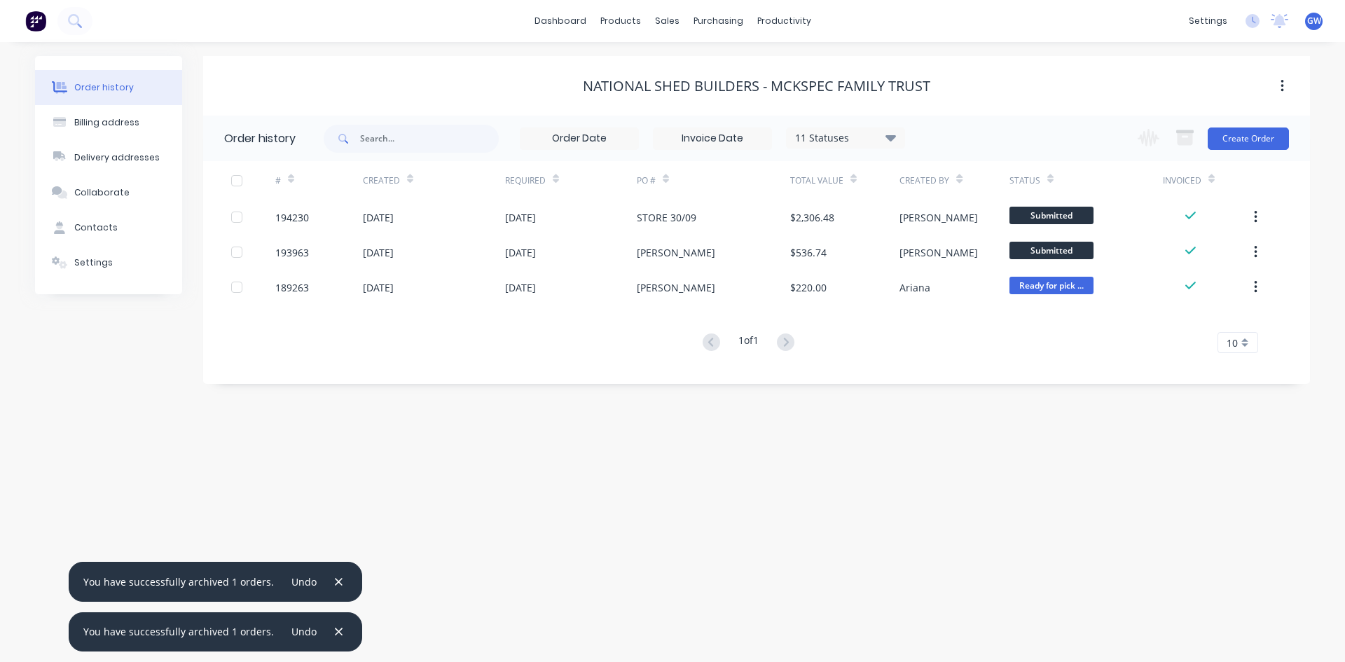
click at [334, 632] on icon "button" at bounding box center [338, 632] width 9 height 13
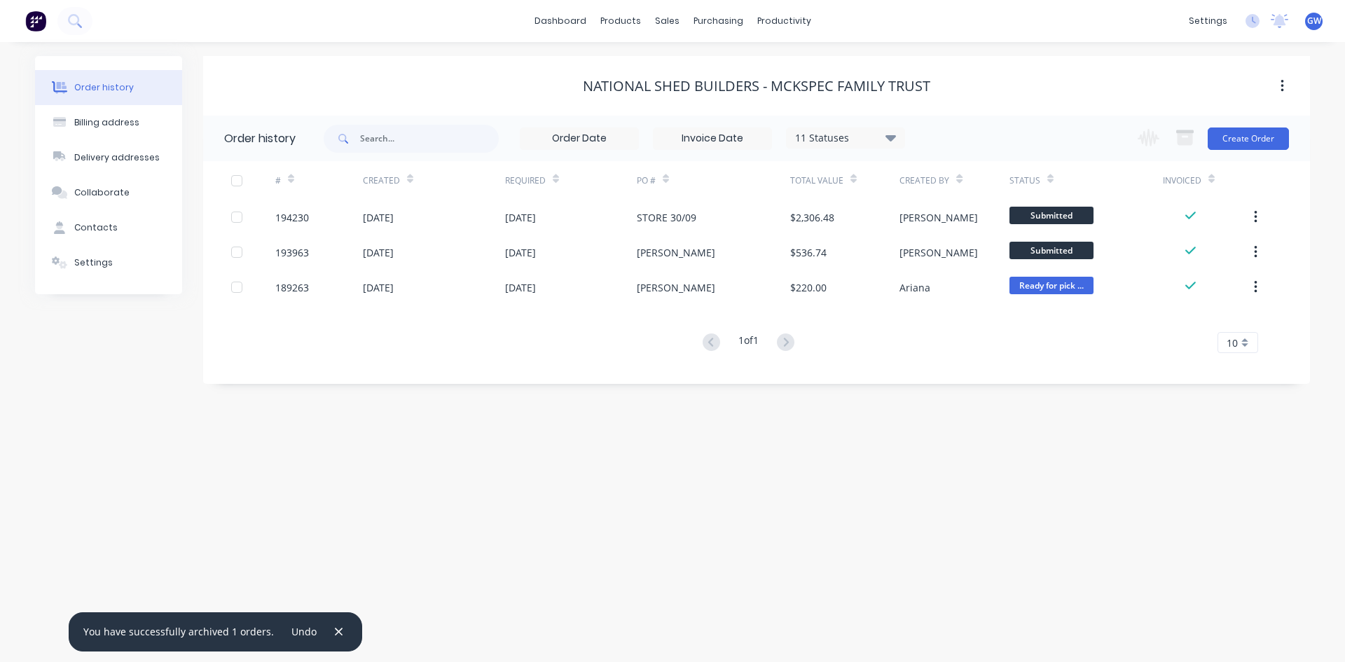
click at [334, 632] on icon "button" at bounding box center [338, 632] width 9 height 13
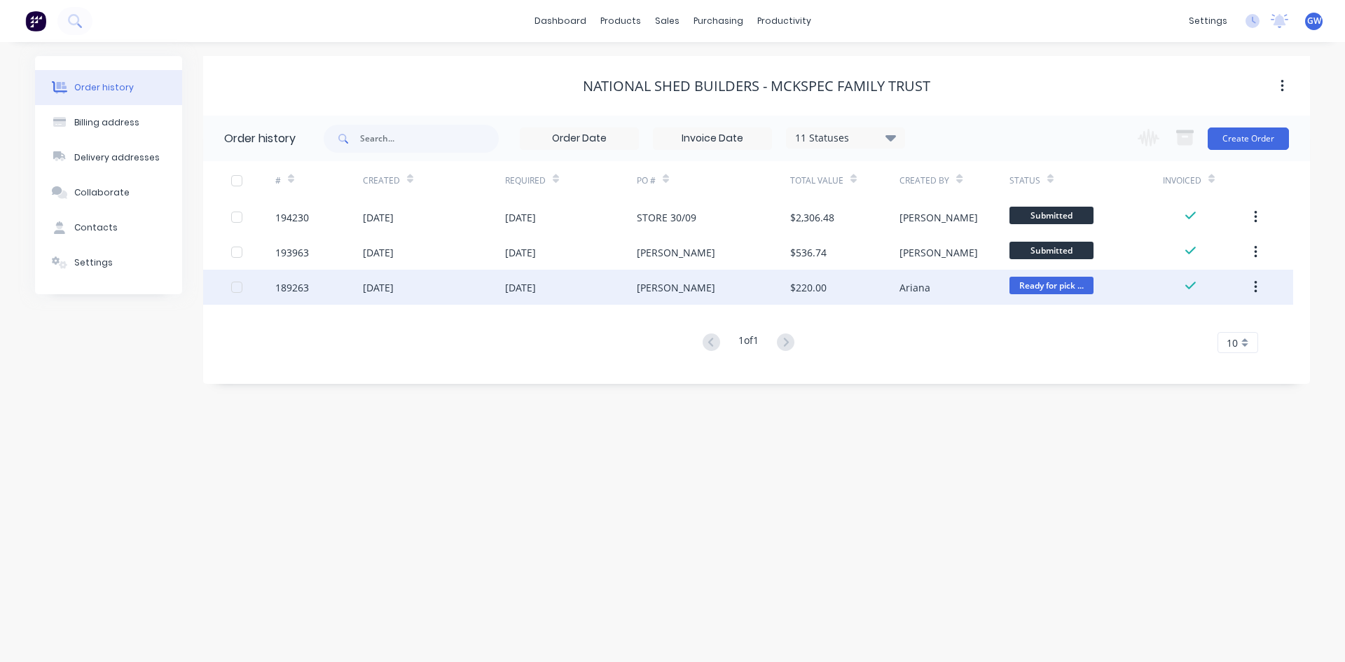
click at [237, 280] on div at bounding box center [253, 287] width 44 height 35
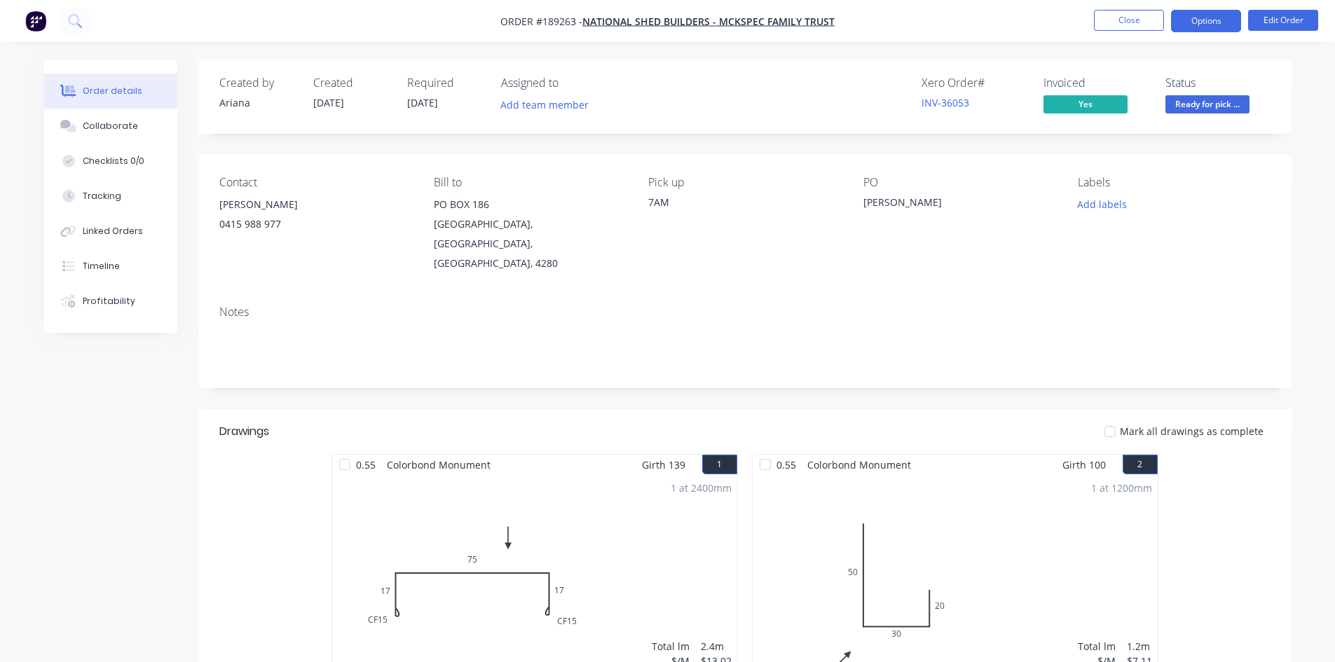
click at [1183, 18] on button "Options" at bounding box center [1206, 21] width 70 height 22
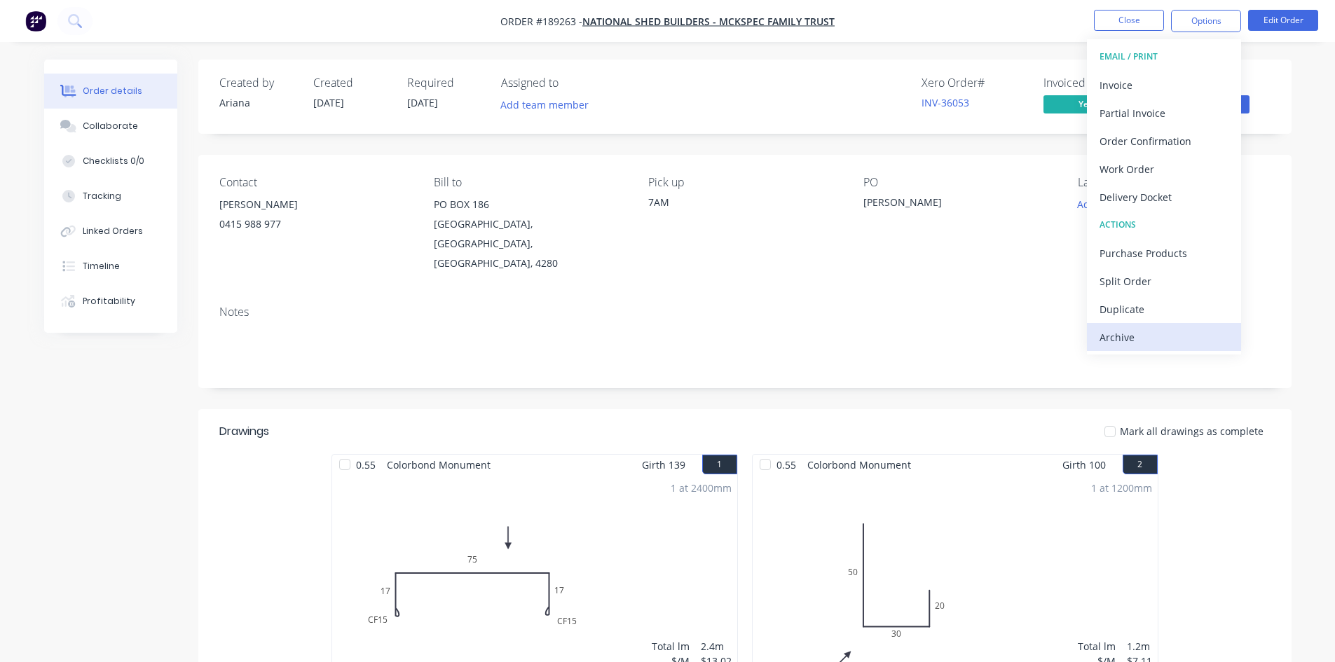
click at [1155, 330] on div "Archive" at bounding box center [1163, 337] width 129 height 20
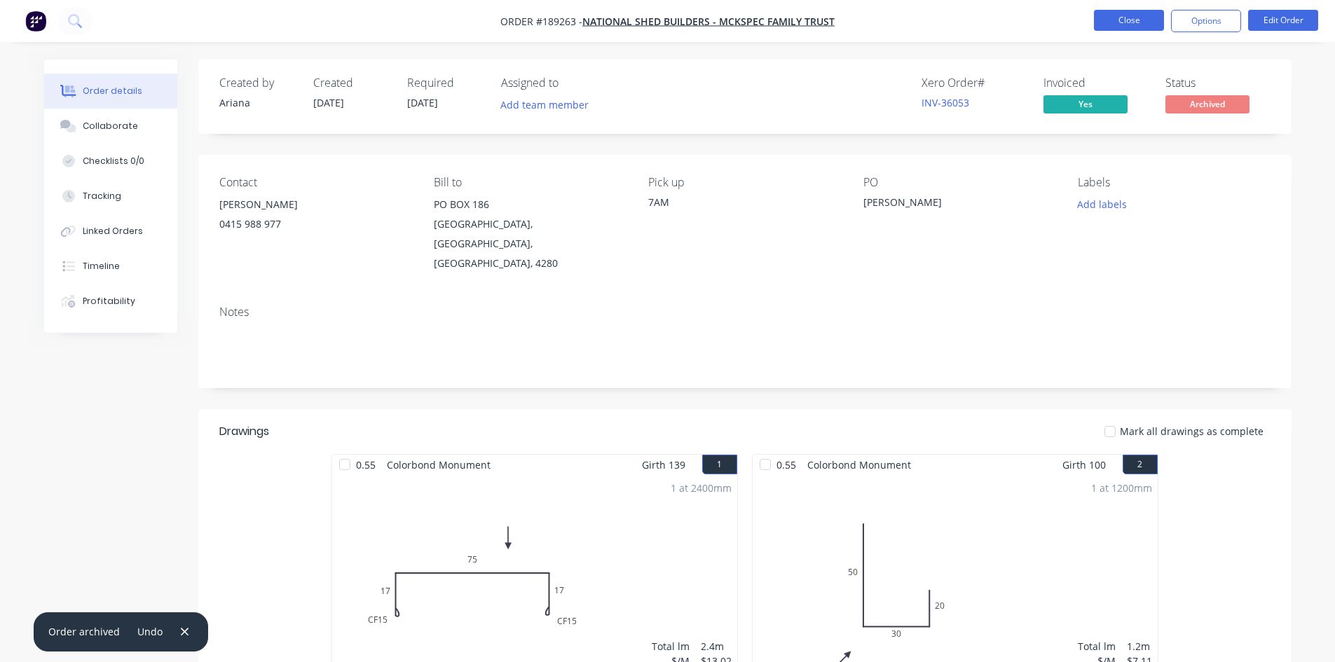
click at [1127, 22] on button "Close" at bounding box center [1129, 20] width 70 height 21
